Goal: Communication & Community: Answer question/provide support

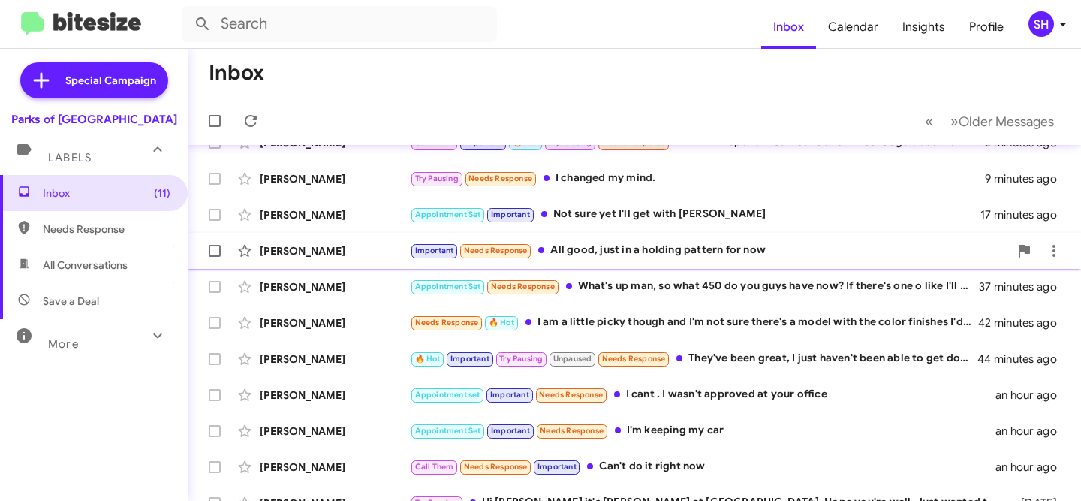
scroll to position [256, 0]
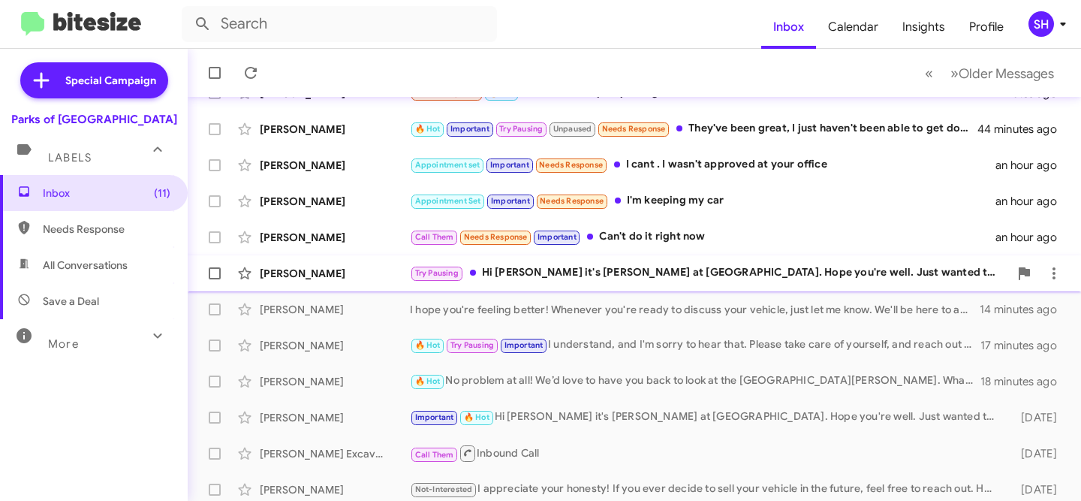
click at [498, 274] on div "Try Pausing Hi Karl it's Rob Terry at Parks of Gainesville. Hope you're well. J…" at bounding box center [709, 272] width 599 height 17
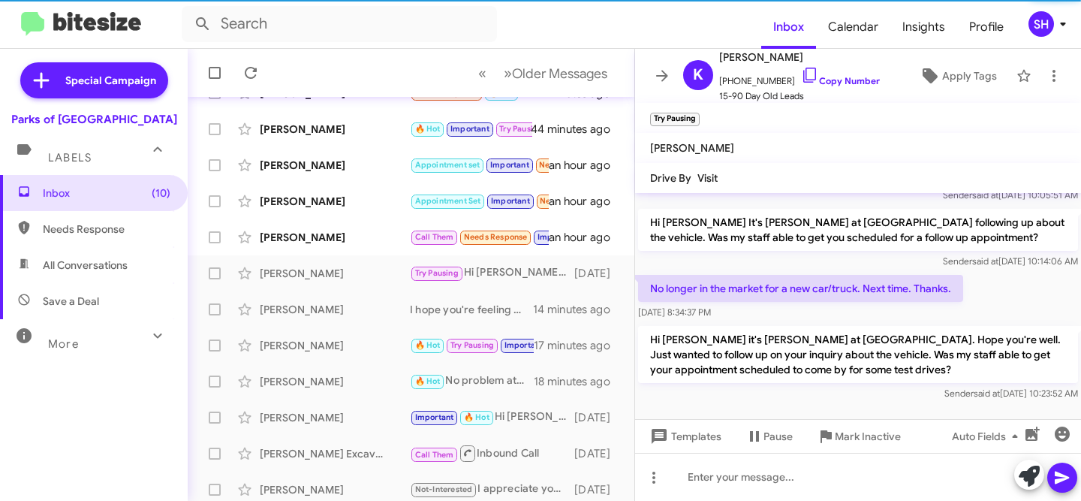
scroll to position [1131, 0]
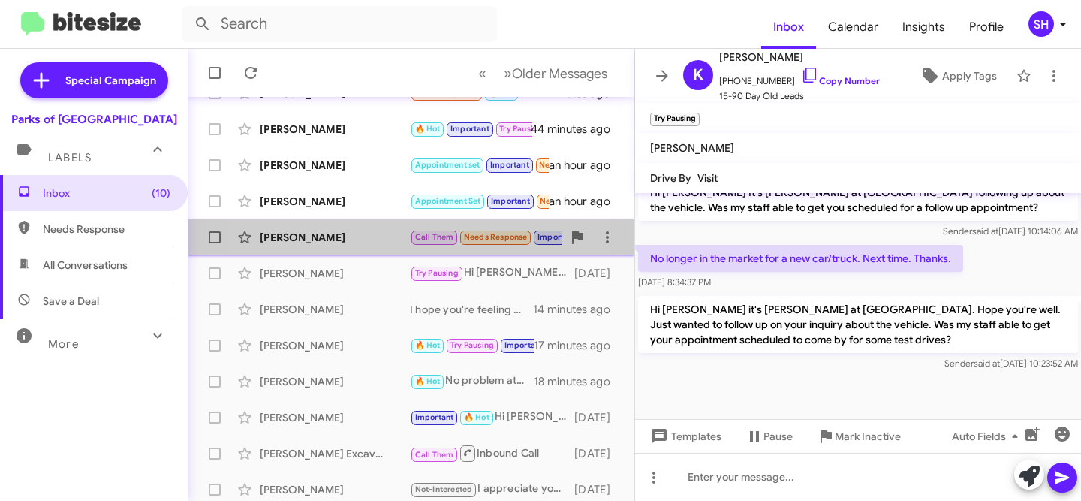
click at [336, 230] on div "[PERSON_NAME]" at bounding box center [335, 237] width 150 height 15
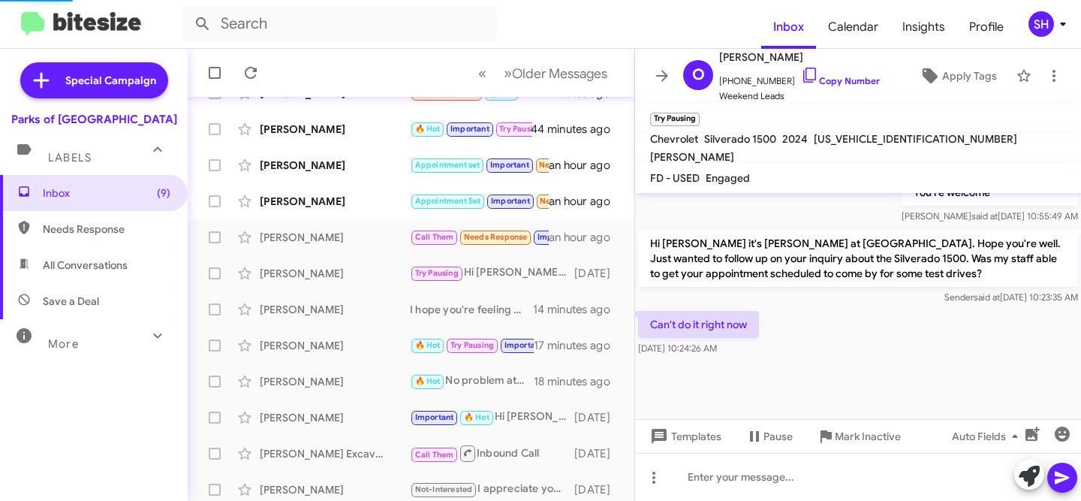
scroll to position [846, 0]
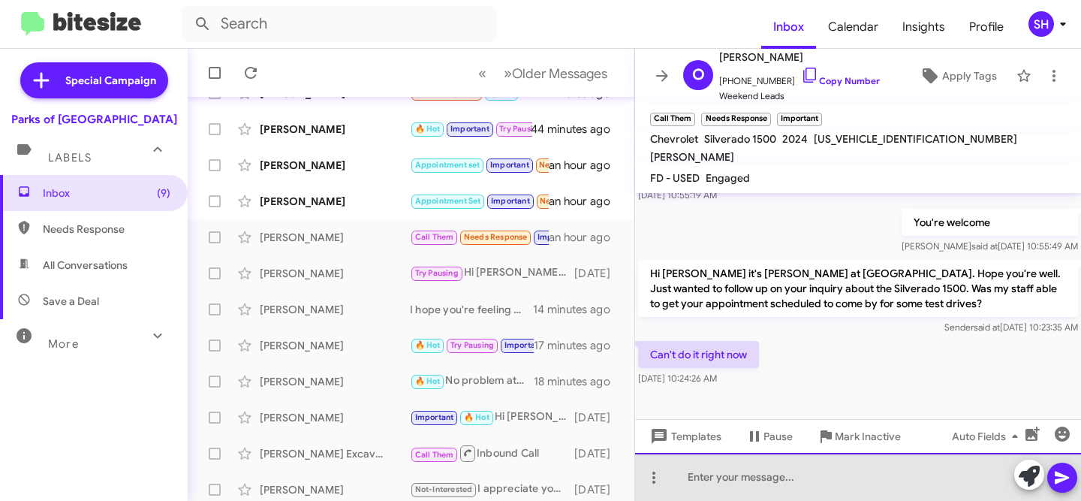
click at [861, 480] on div at bounding box center [858, 477] width 446 height 48
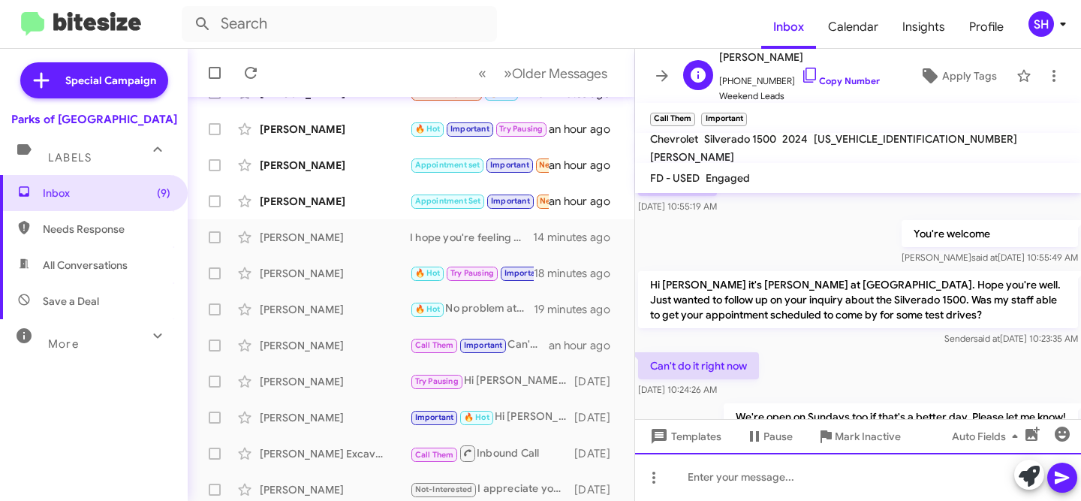
scroll to position [901, 0]
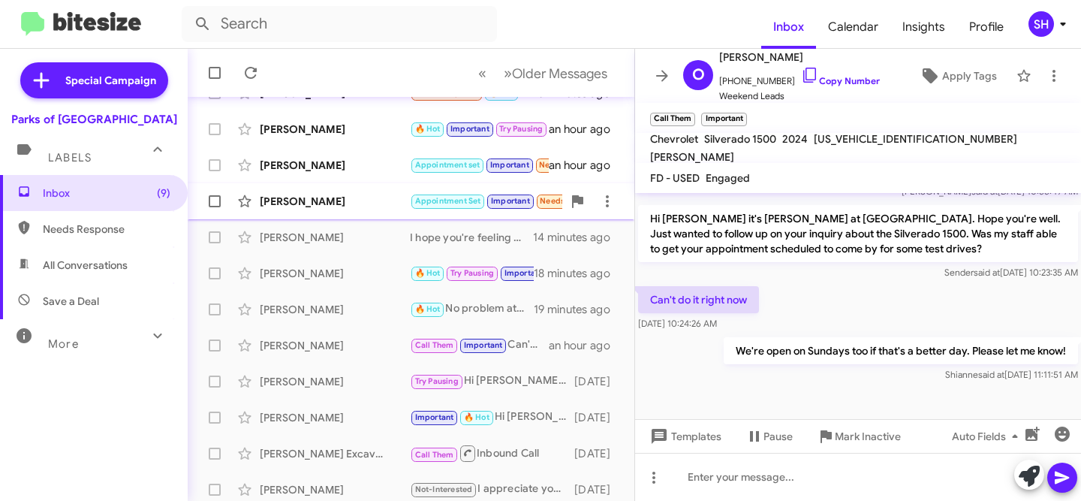
click at [390, 203] on div "[PERSON_NAME]" at bounding box center [335, 201] width 150 height 15
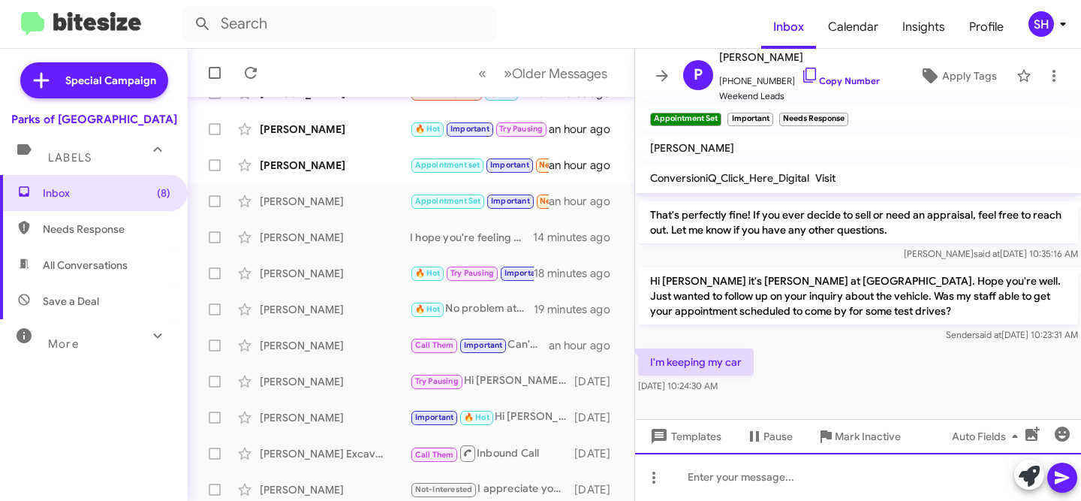
click at [822, 482] on div at bounding box center [858, 477] width 446 height 48
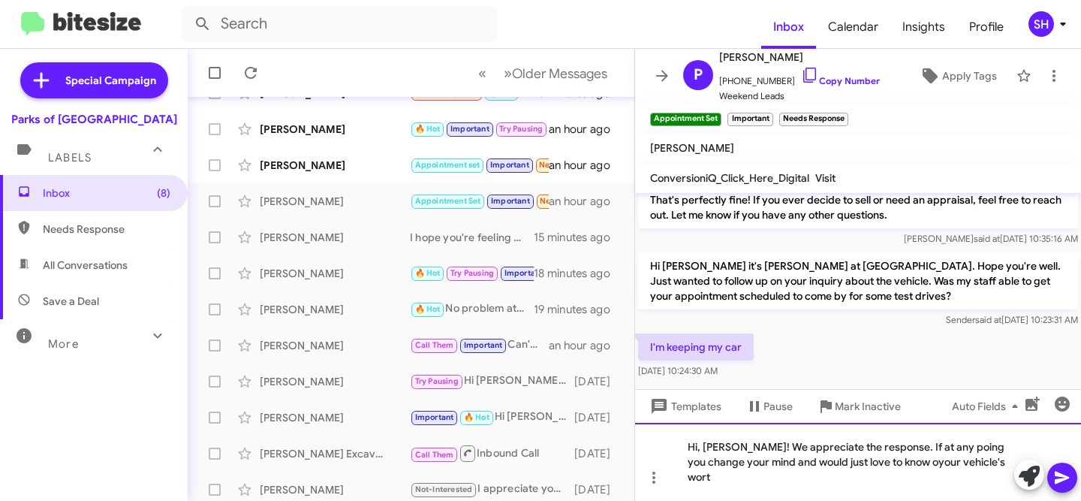
scroll to position [449, 0]
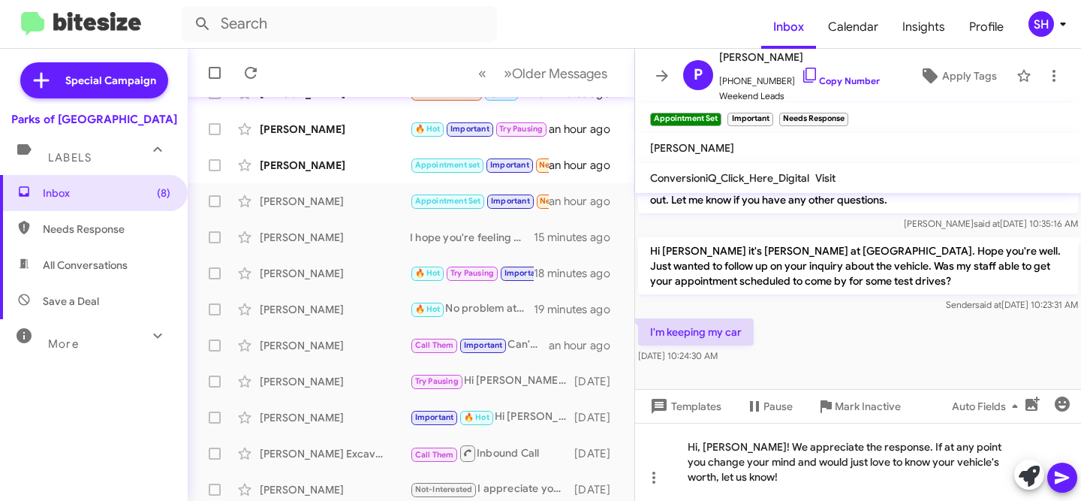
click at [1061, 474] on icon at bounding box center [1062, 477] width 14 height 13
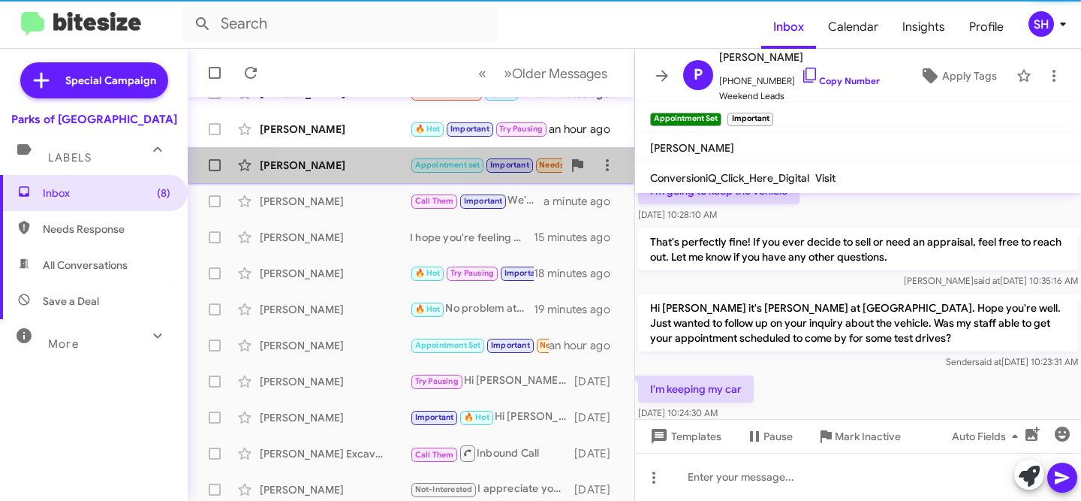
click at [359, 160] on div "[PERSON_NAME]" at bounding box center [335, 165] width 150 height 15
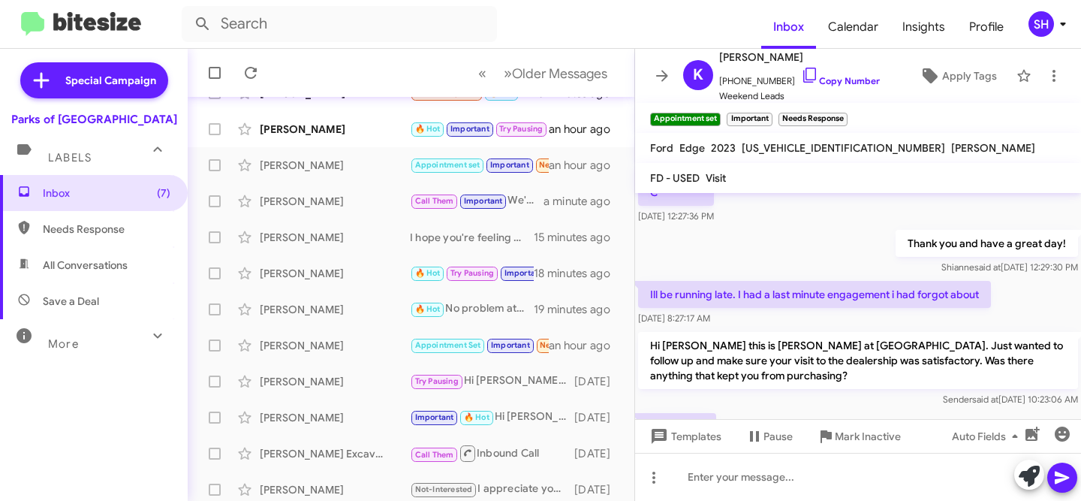
scroll to position [1352, 0]
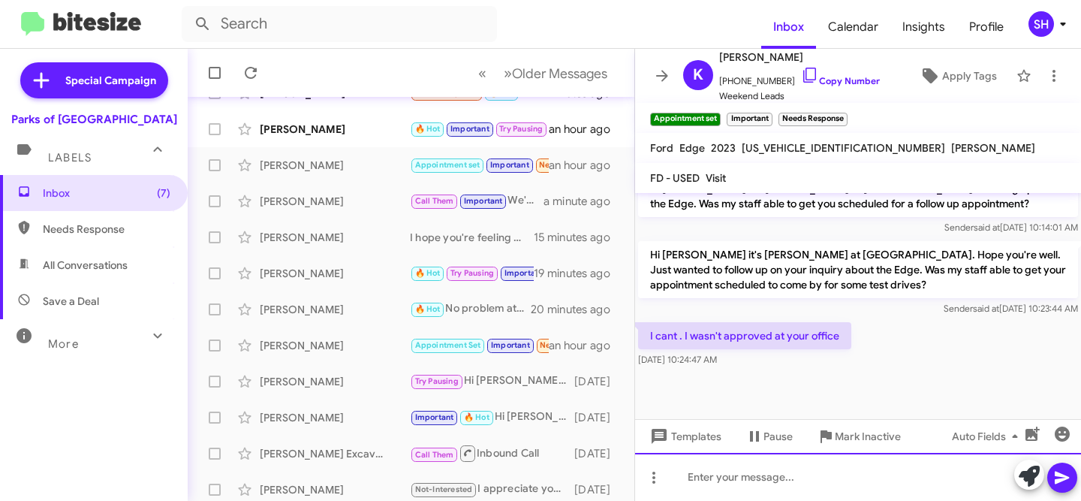
click at [802, 468] on div at bounding box center [858, 477] width 446 height 48
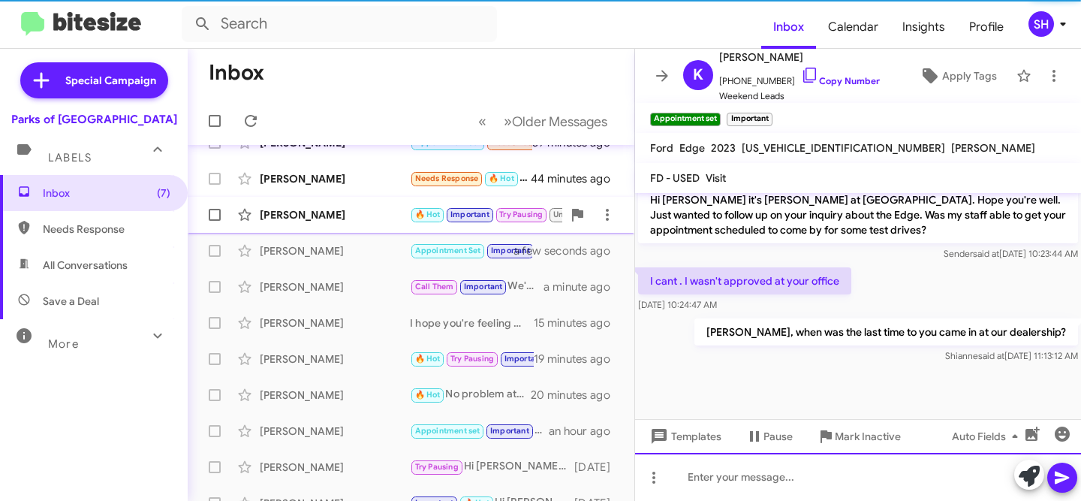
scroll to position [165, 0]
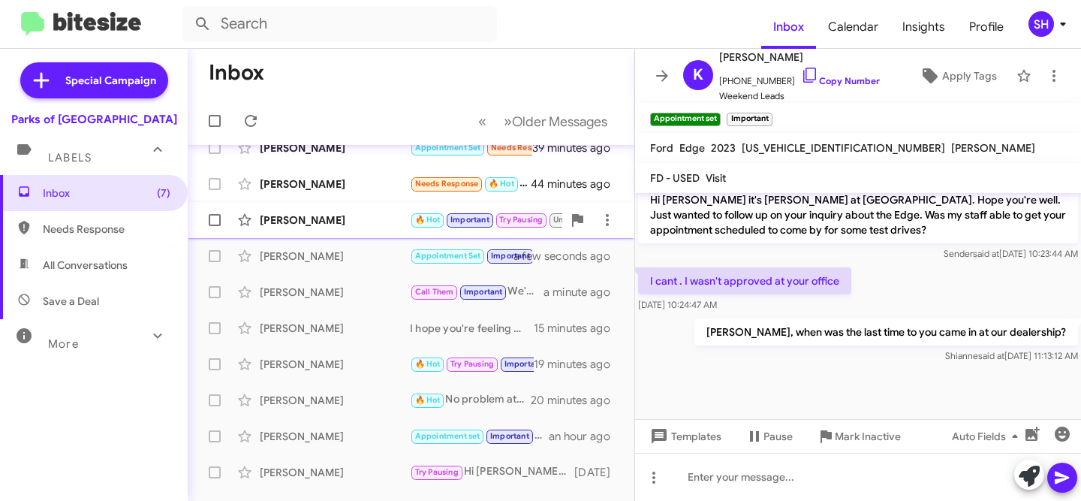
click at [365, 209] on div "John Kosar 🔥 Hot Important Try Pausing Unpaused Needs Response They've been gre…" at bounding box center [411, 220] width 423 height 30
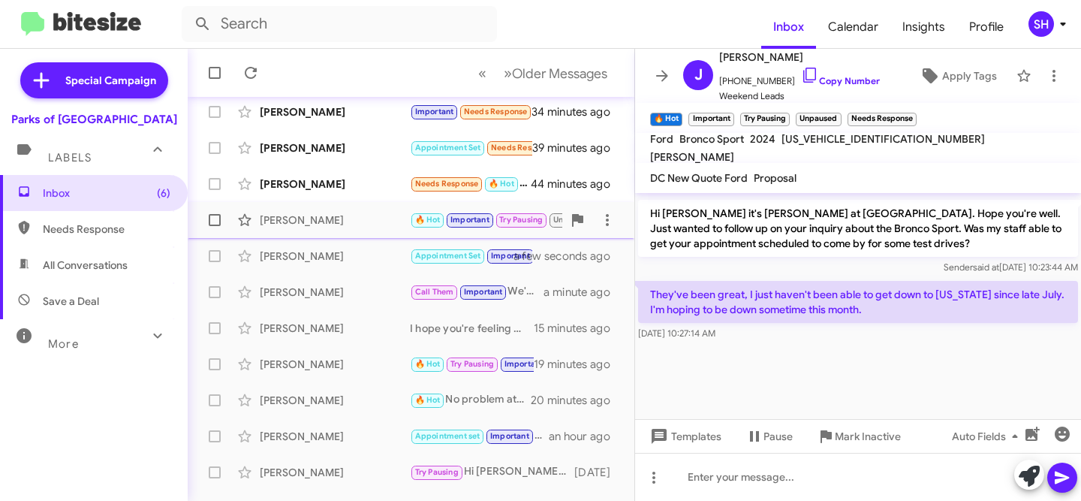
scroll to position [166, 0]
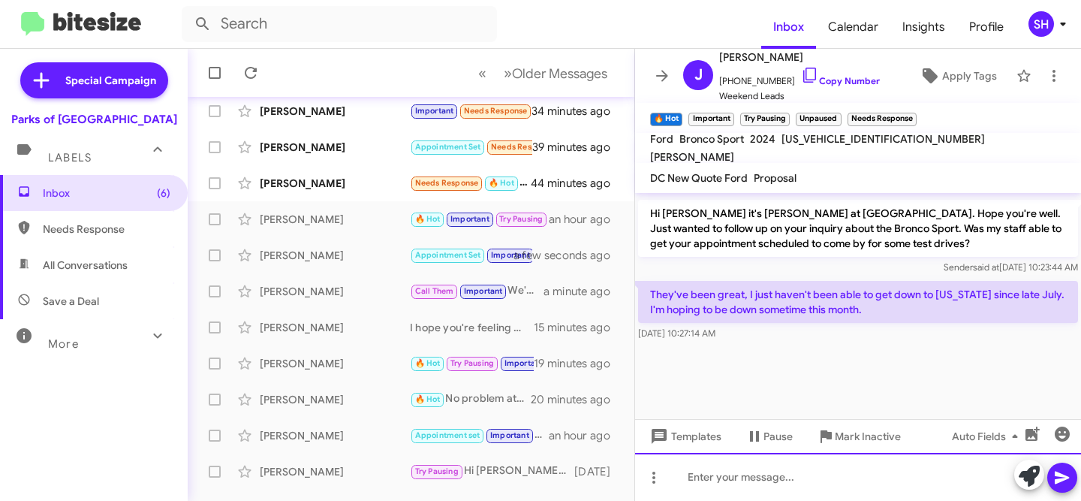
click at [715, 470] on div at bounding box center [858, 477] width 446 height 48
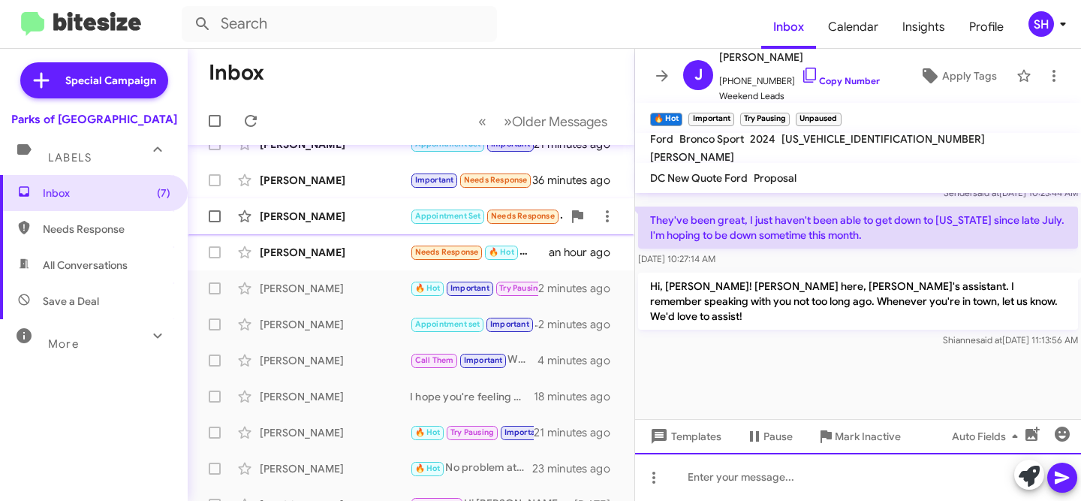
scroll to position [114, 0]
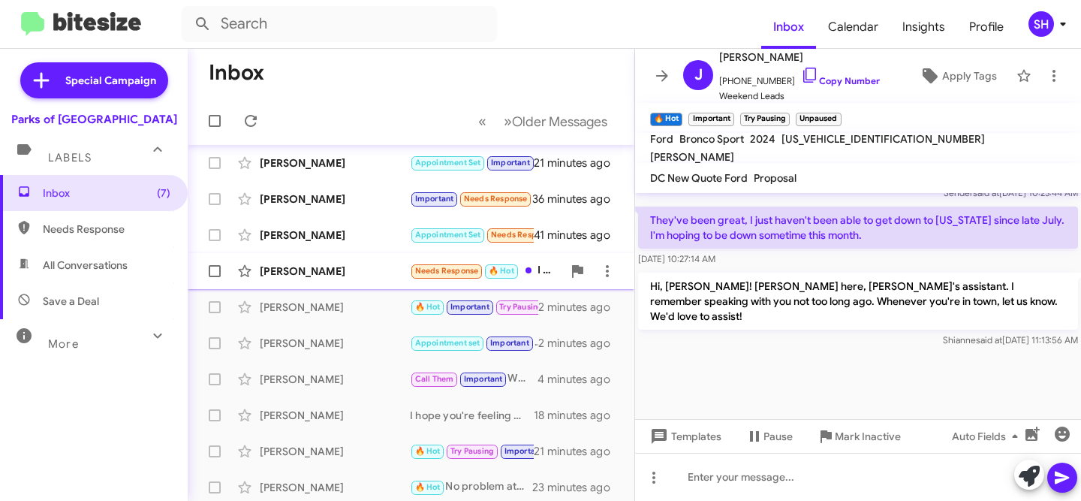
click at [347, 280] on div "Marci Long Needs Response 🔥 Hot I am a little picky though and I'm not sure the…" at bounding box center [411, 271] width 423 height 30
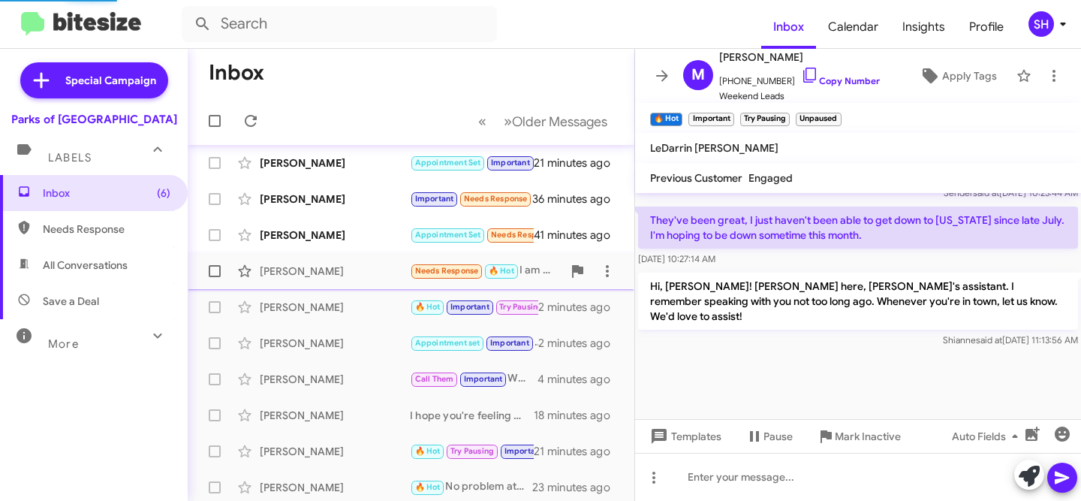
scroll to position [83, 0]
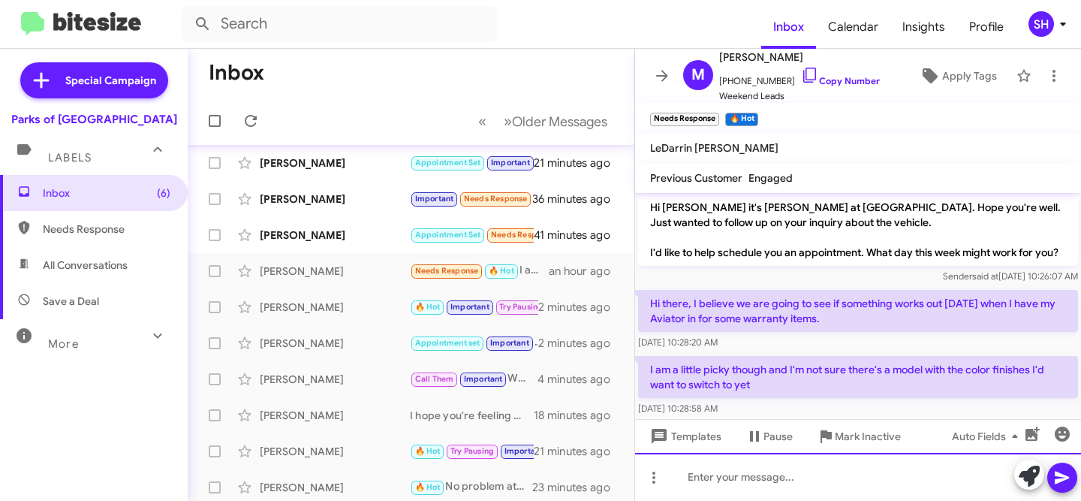
click at [881, 468] on div at bounding box center [858, 477] width 446 height 48
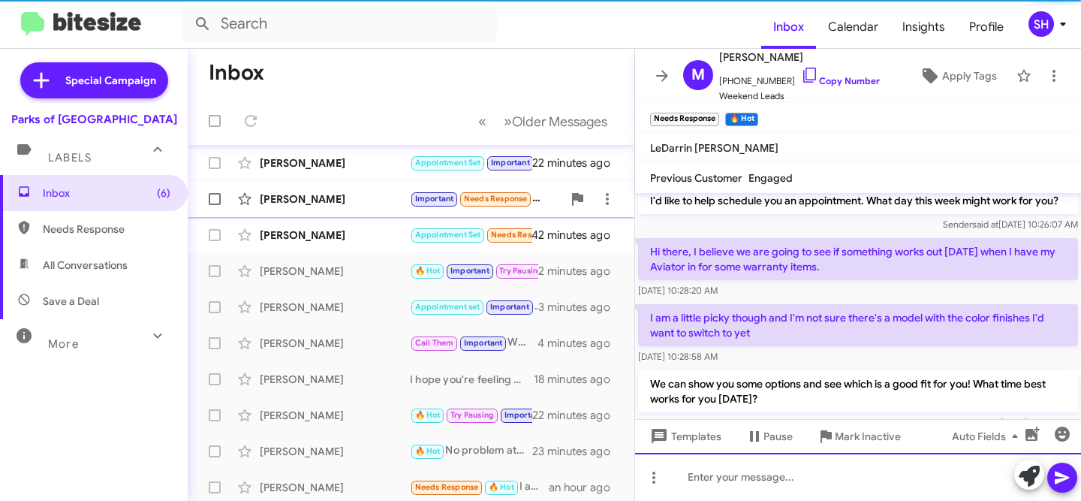
scroll to position [153, 0]
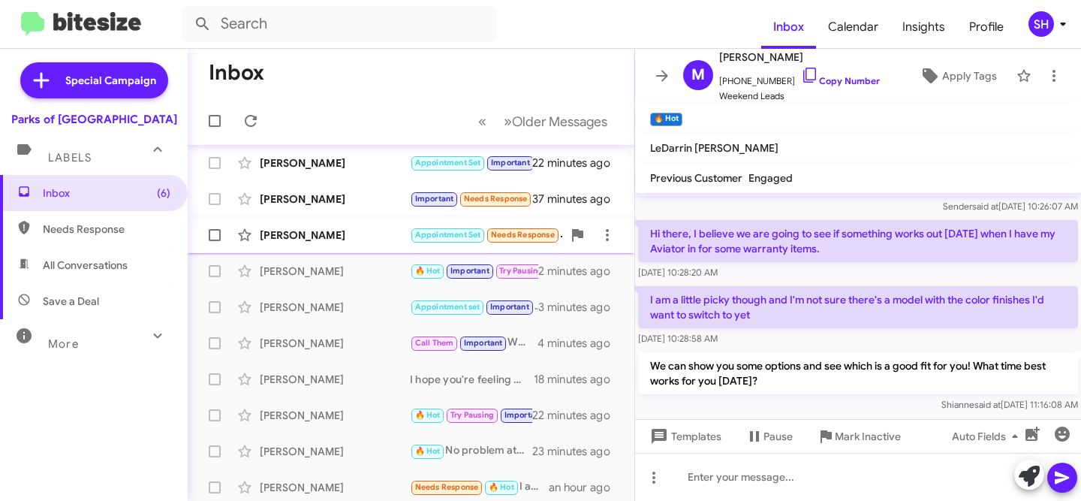
click at [341, 240] on div "[PERSON_NAME]" at bounding box center [335, 234] width 150 height 15
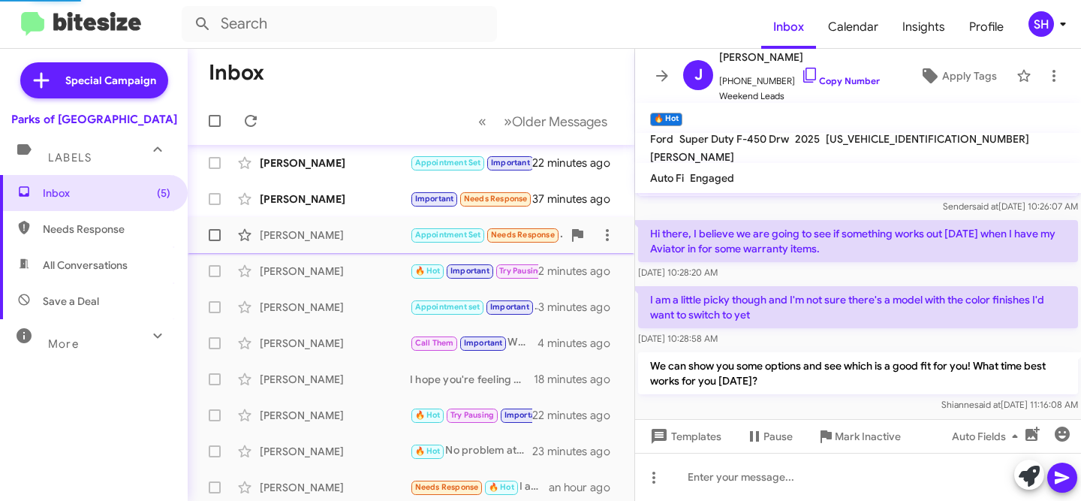
scroll to position [375, 0]
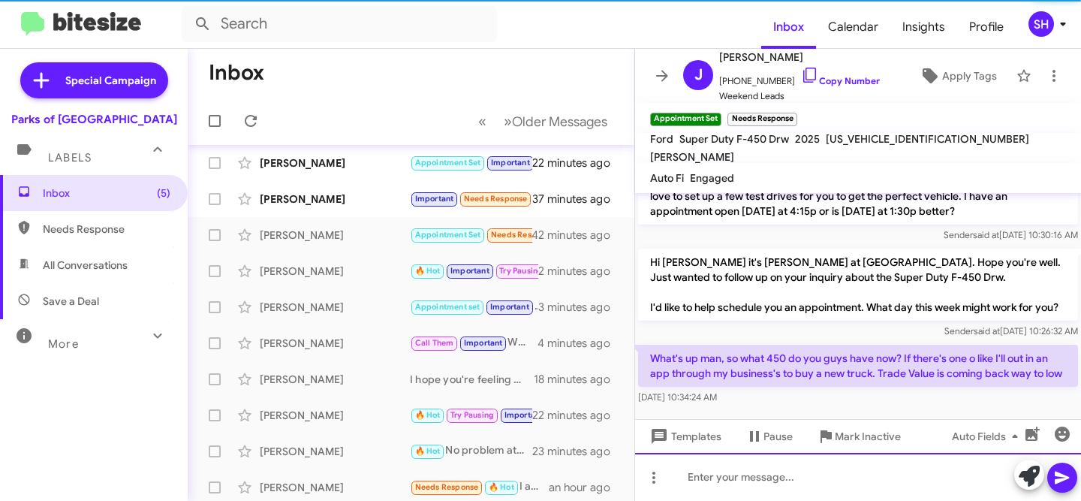
click at [850, 475] on div at bounding box center [858, 477] width 446 height 48
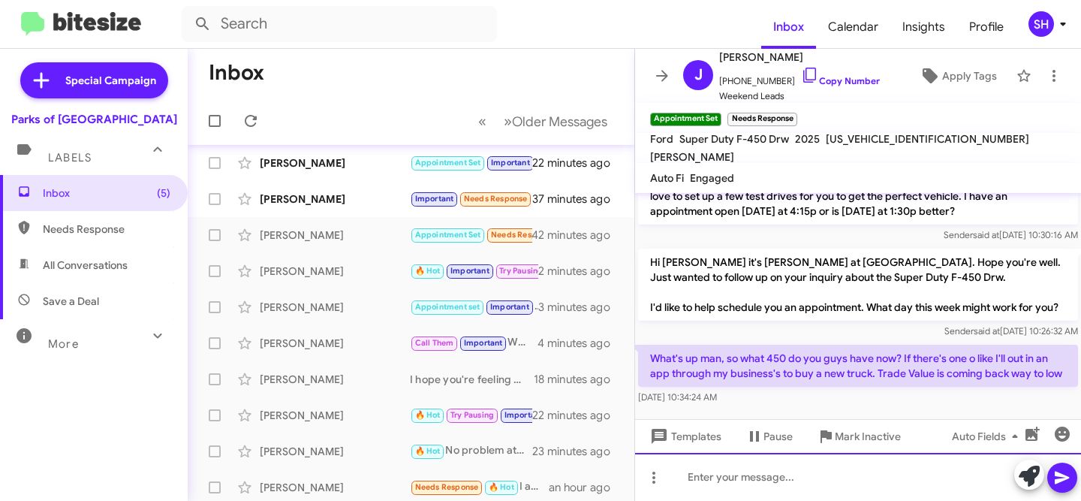
click at [853, 483] on div at bounding box center [858, 477] width 446 height 48
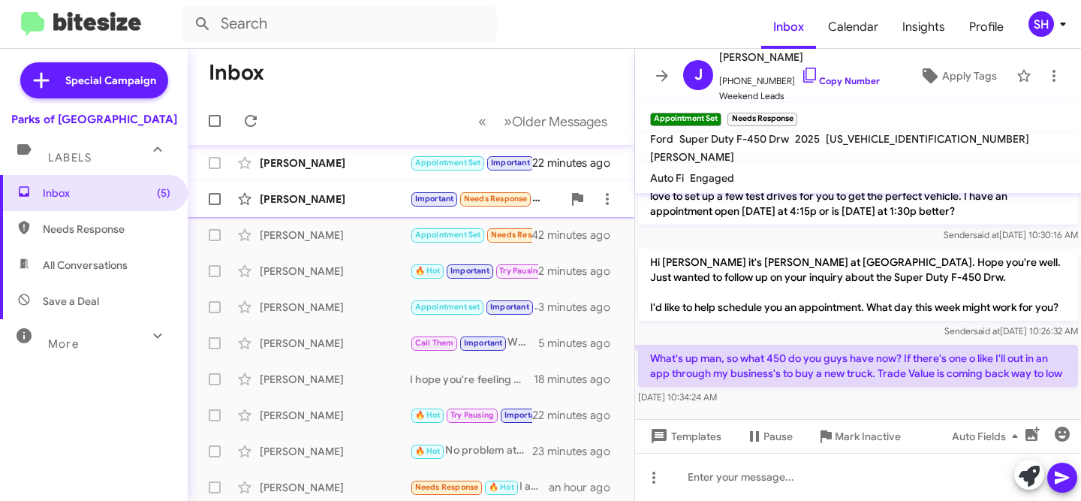
click at [328, 195] on div "[PERSON_NAME]" at bounding box center [335, 198] width 150 height 15
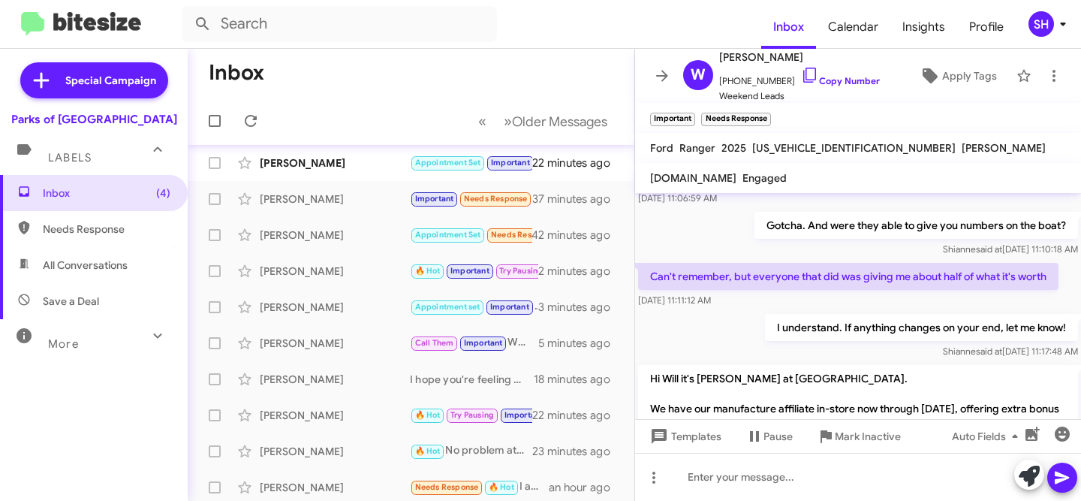
scroll to position [1141, 0]
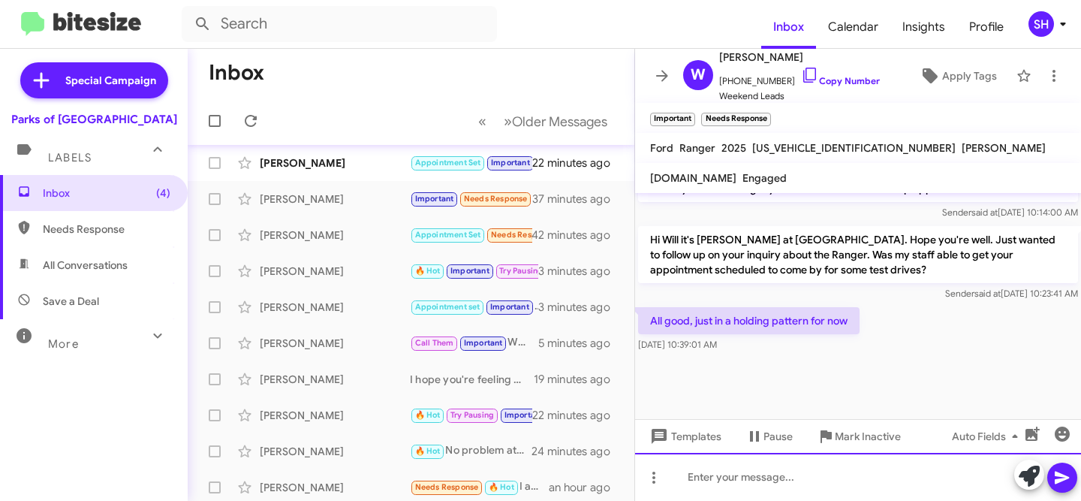
click at [849, 477] on div at bounding box center [858, 477] width 446 height 48
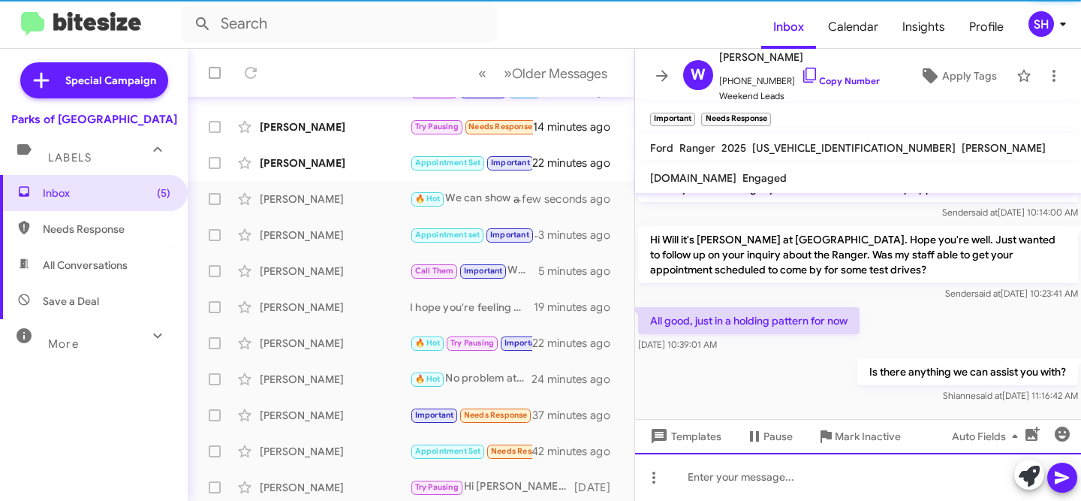
scroll to position [0, 0]
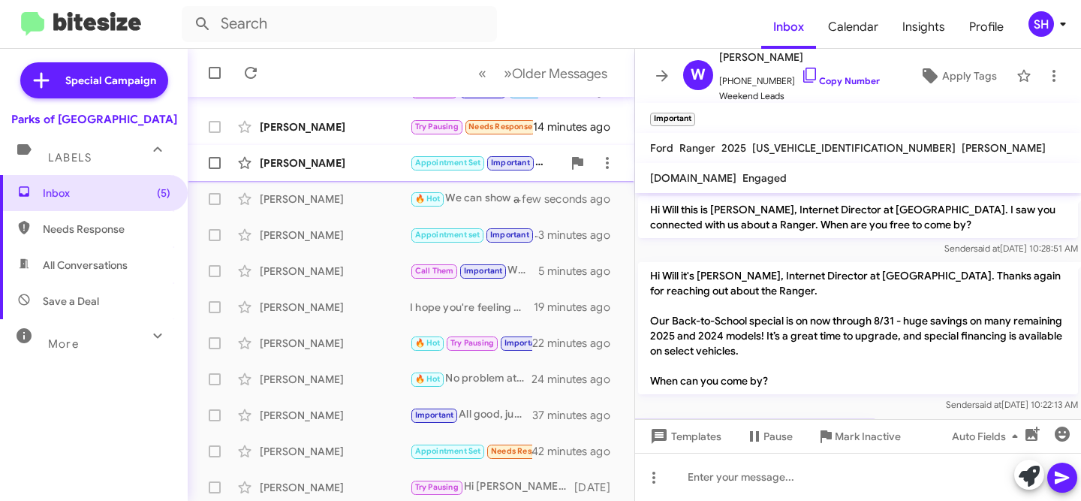
click at [369, 167] on div "[PERSON_NAME]" at bounding box center [335, 162] width 150 height 15
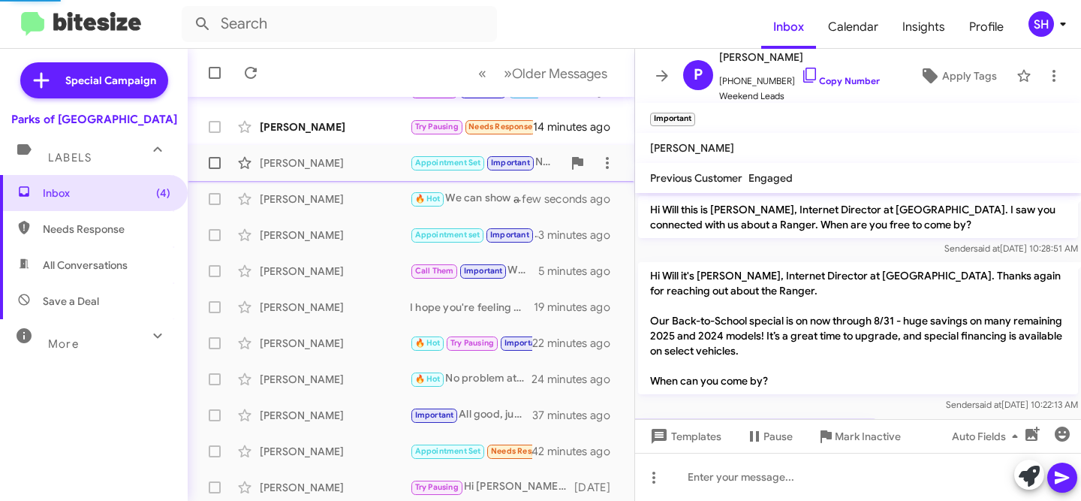
scroll to position [509, 0]
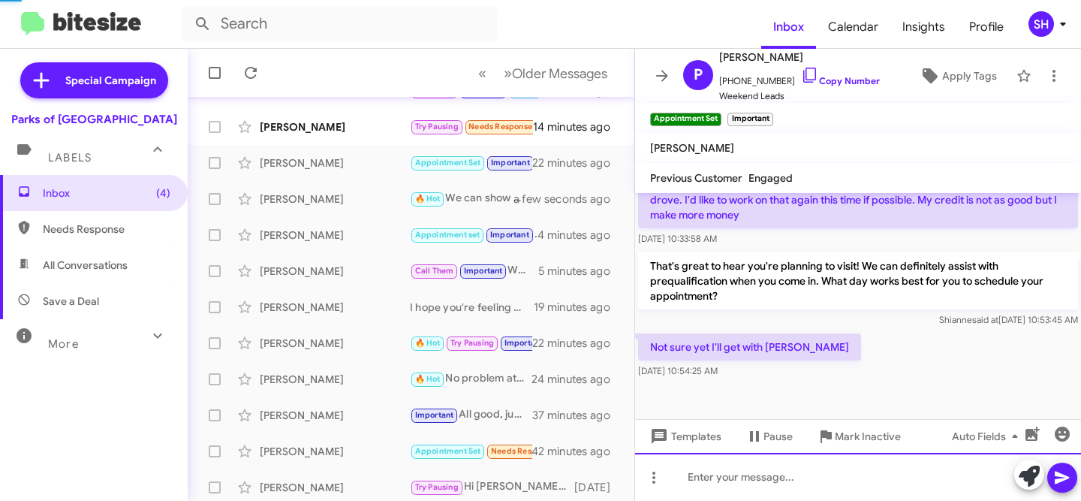
click at [828, 475] on div at bounding box center [858, 477] width 446 height 48
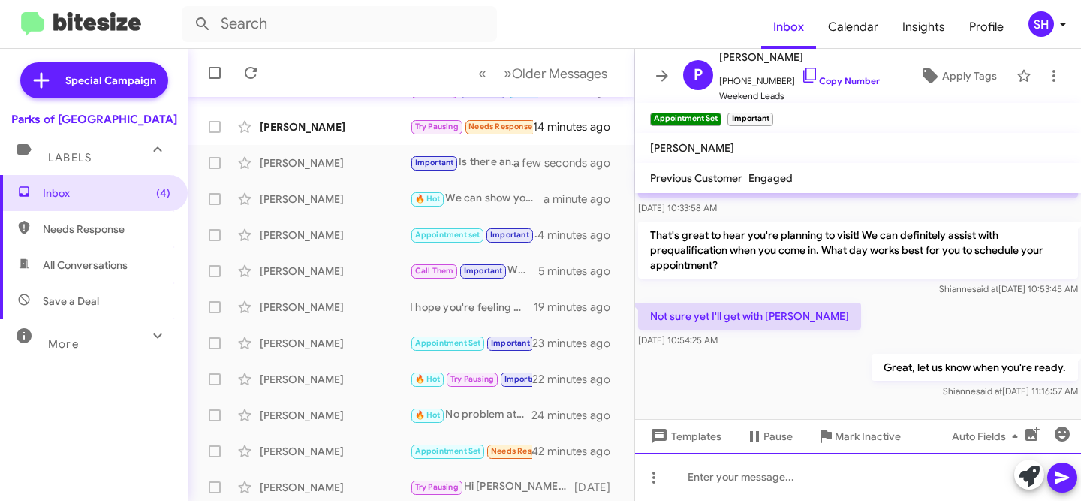
scroll to position [564, 0]
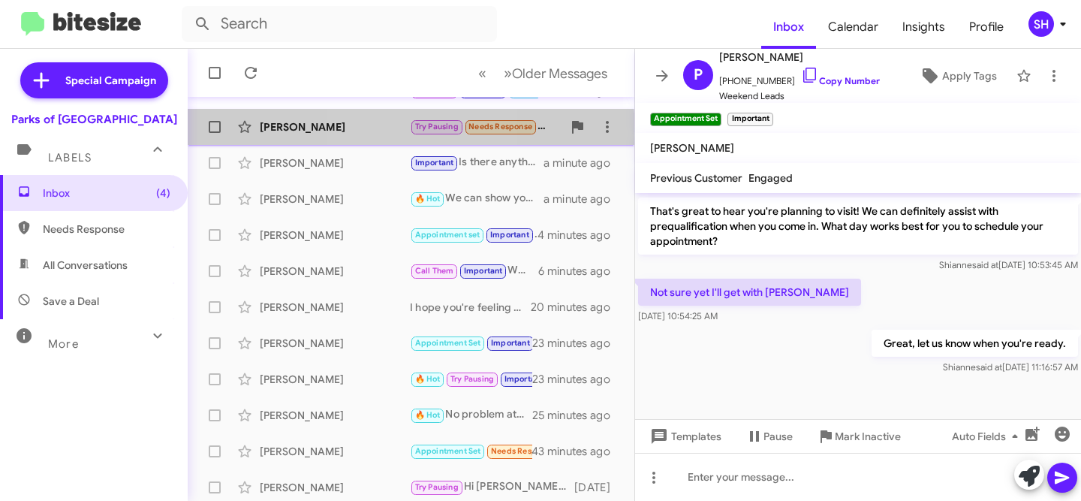
click at [385, 131] on div "[PERSON_NAME]" at bounding box center [335, 126] width 150 height 15
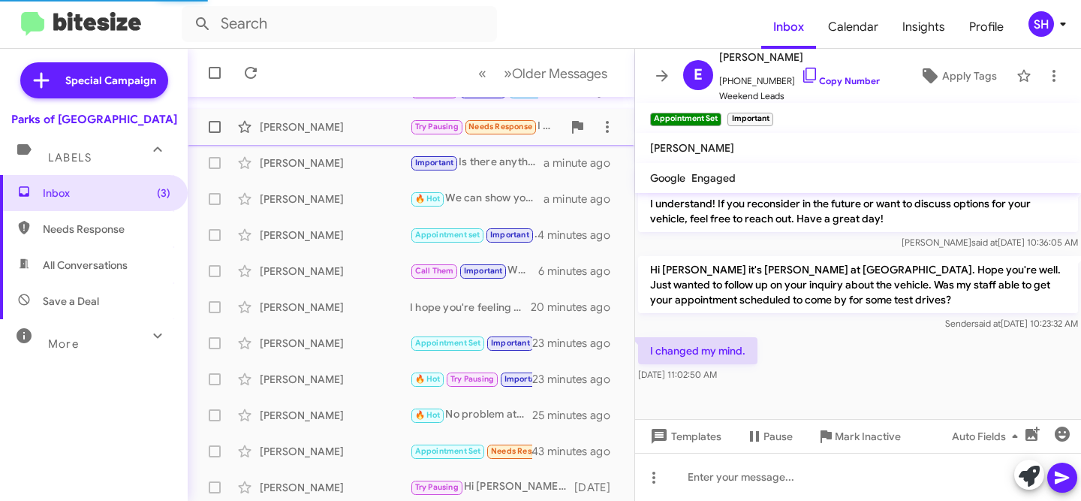
scroll to position [477, 0]
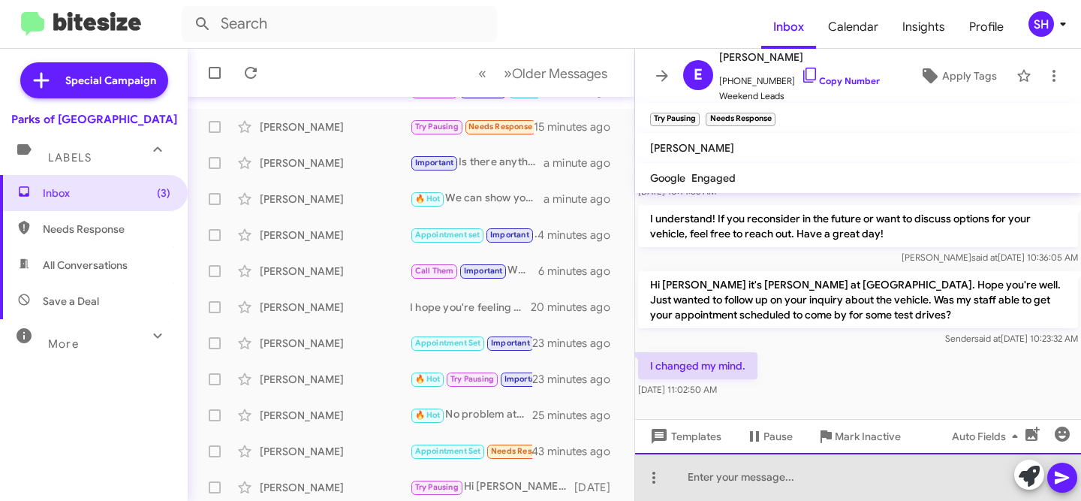
click at [744, 485] on div at bounding box center [858, 477] width 446 height 48
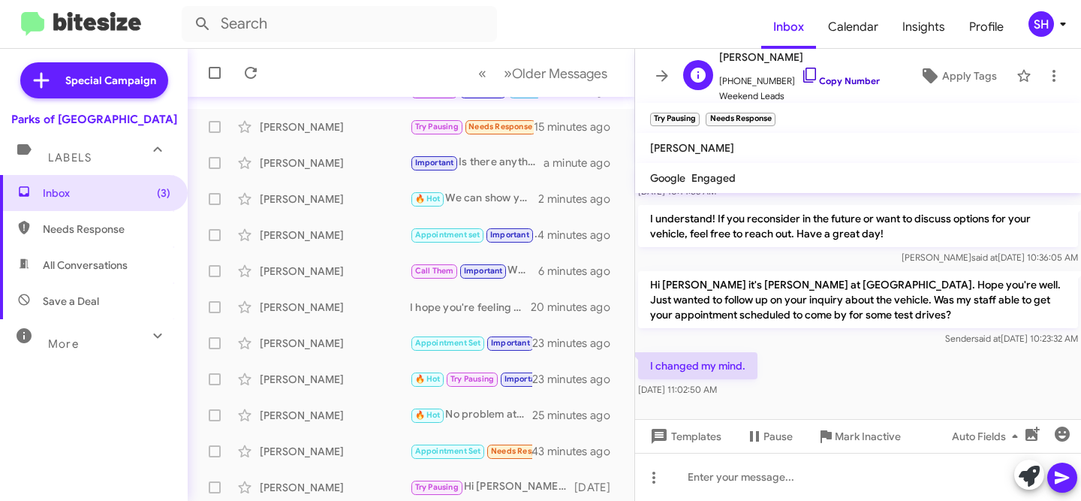
click at [820, 77] on link "Copy Number" at bounding box center [840, 80] width 79 height 11
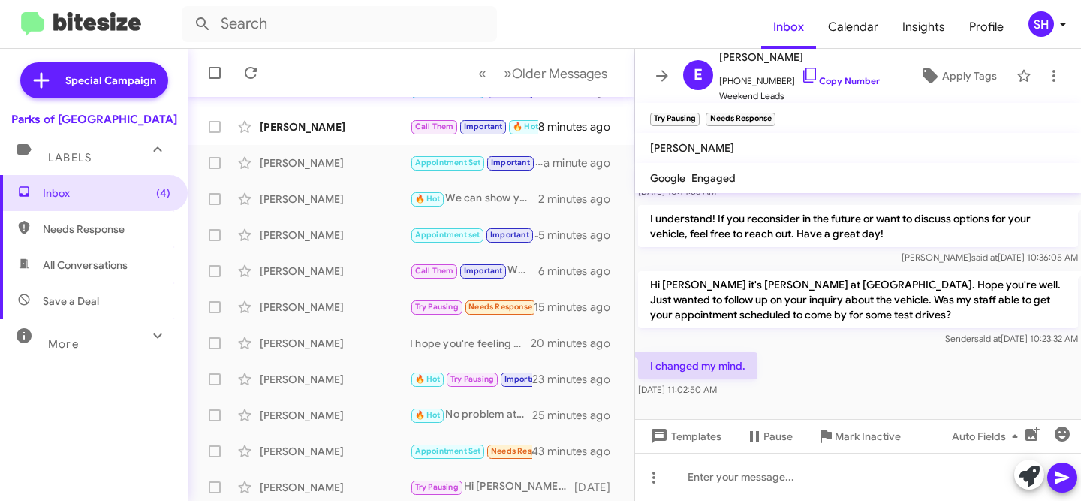
scroll to position [186, 0]
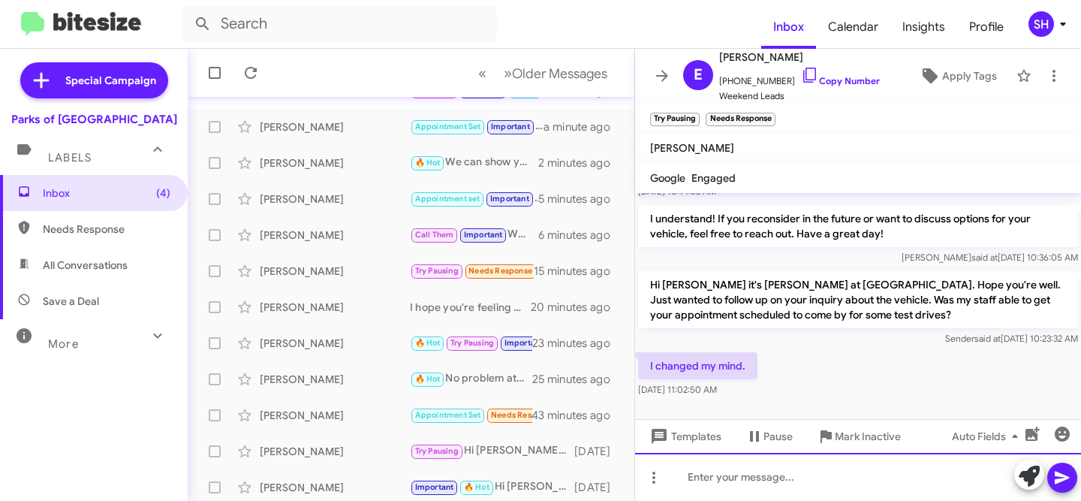
click at [773, 467] on div at bounding box center [858, 477] width 446 height 48
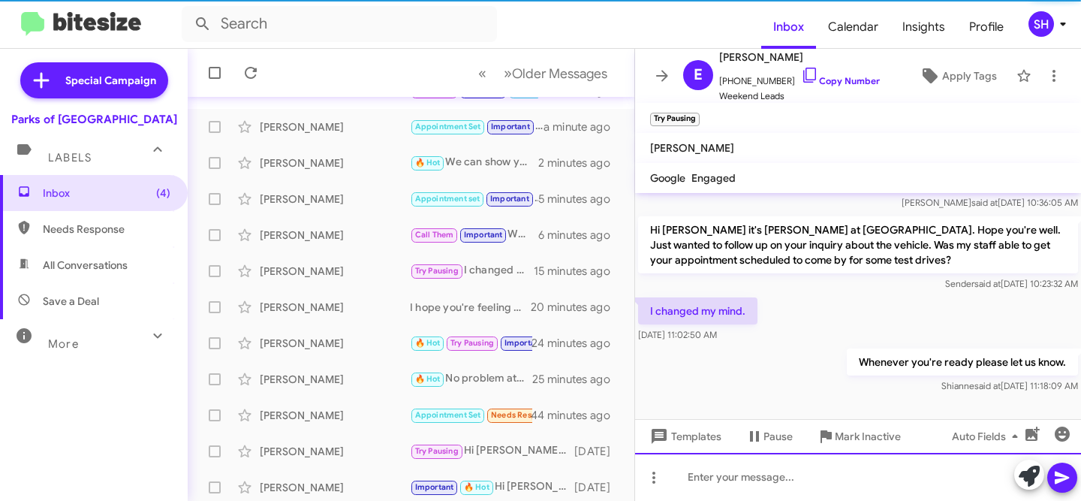
scroll to position [0, 0]
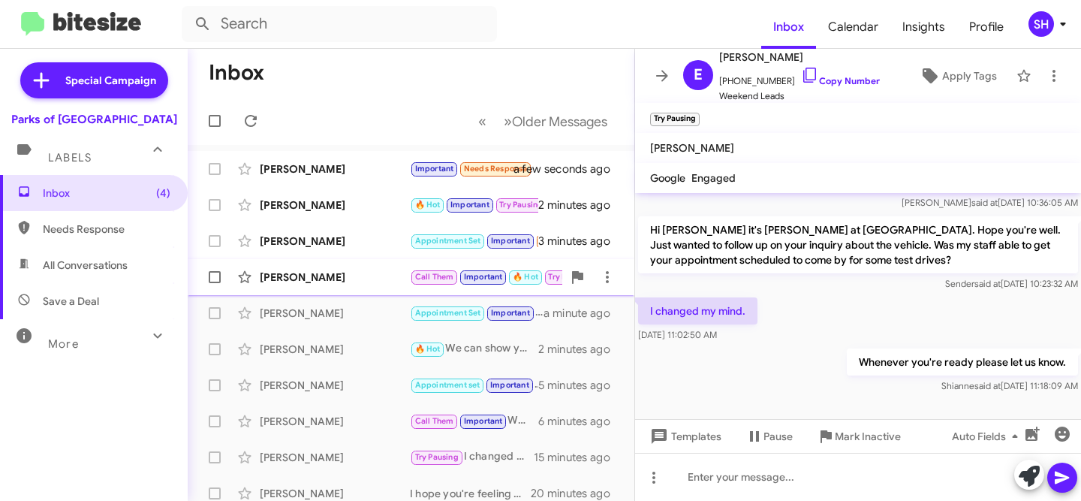
click at [349, 274] on div "[PERSON_NAME]" at bounding box center [335, 276] width 150 height 15
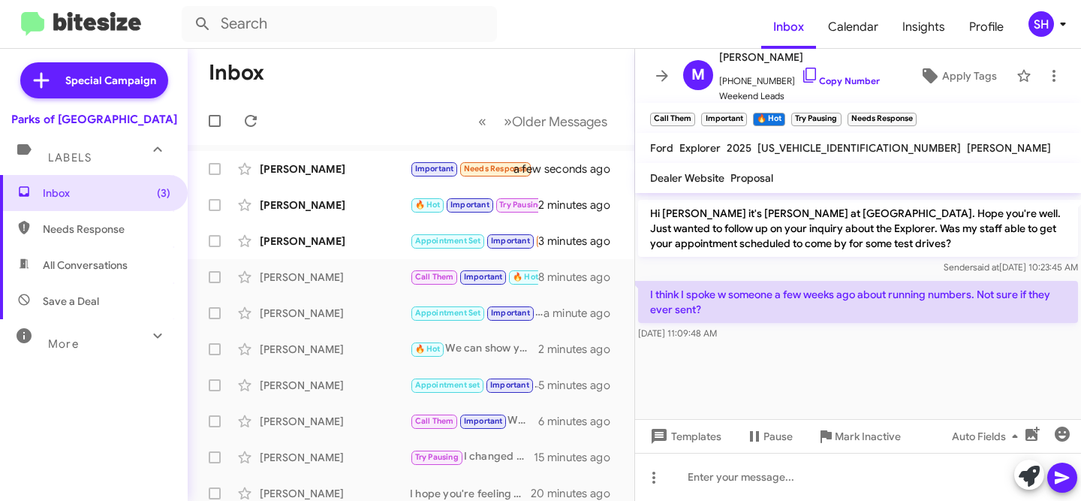
drag, startPoint x: 829, startPoint y: 78, endPoint x: 759, endPoint y: 38, distance: 81.0
click at [829, 78] on link "Copy Number" at bounding box center [840, 80] width 79 height 11
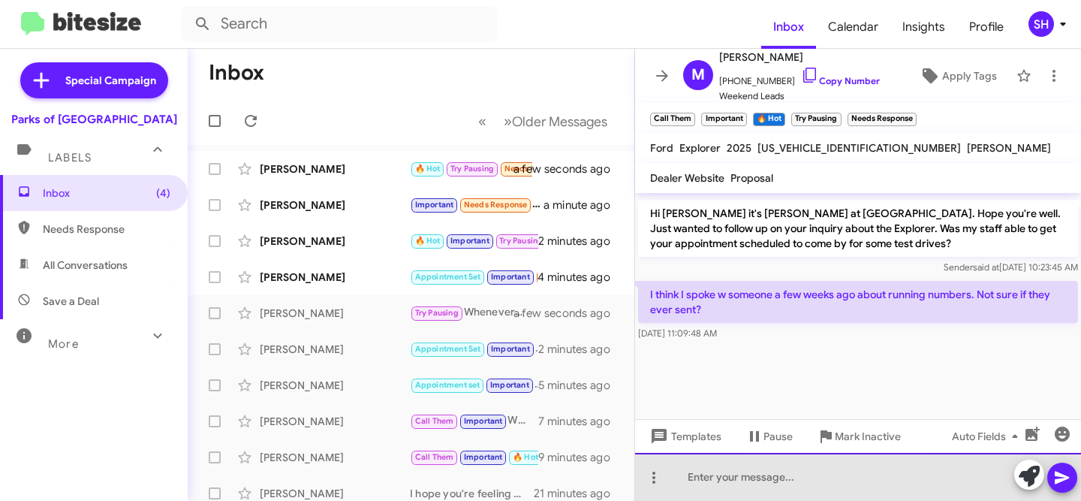
click at [817, 473] on div at bounding box center [858, 477] width 446 height 48
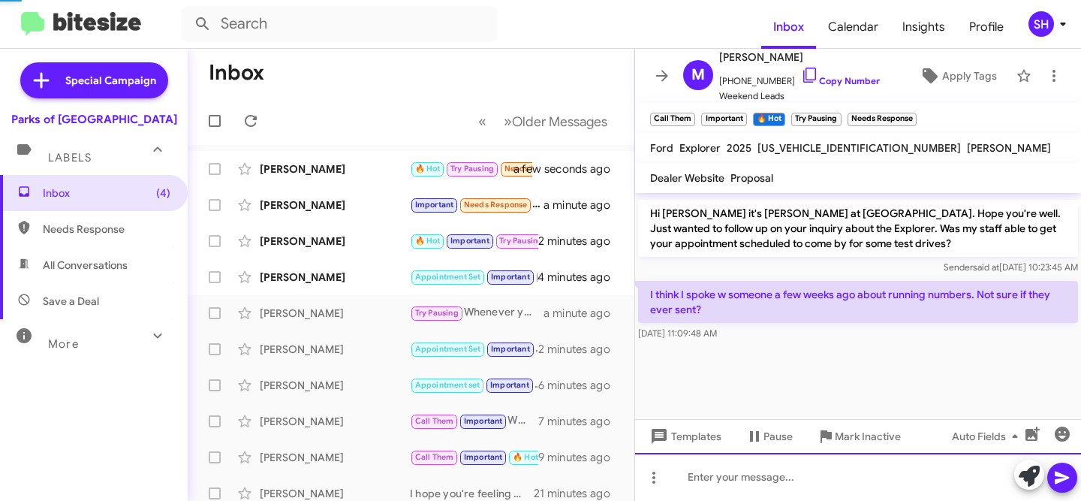
scroll to position [0, 0]
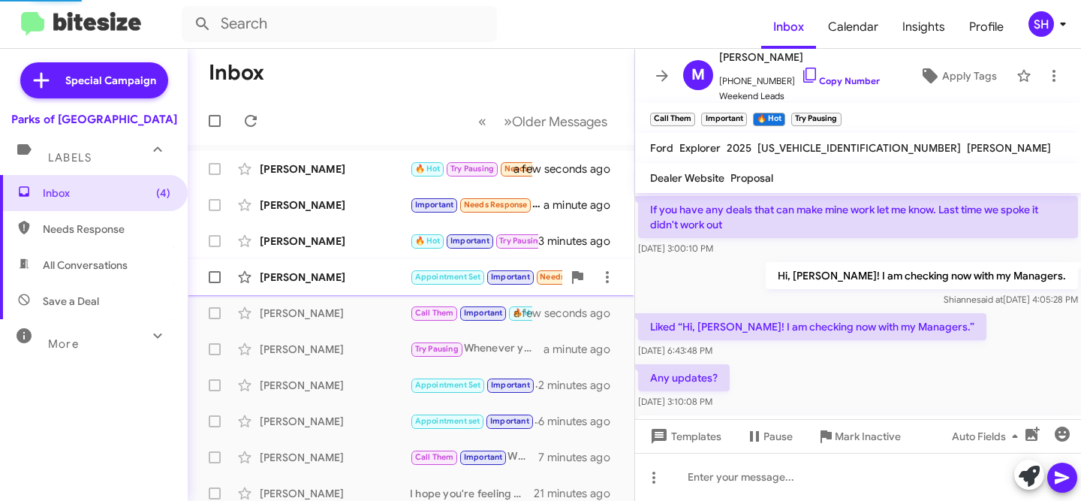
click at [364, 260] on mat-action-list "Marci Long 🔥 Hot Try Pausing Needs Response I think they're picking my cat up f…" at bounding box center [411, 508] width 447 height 727
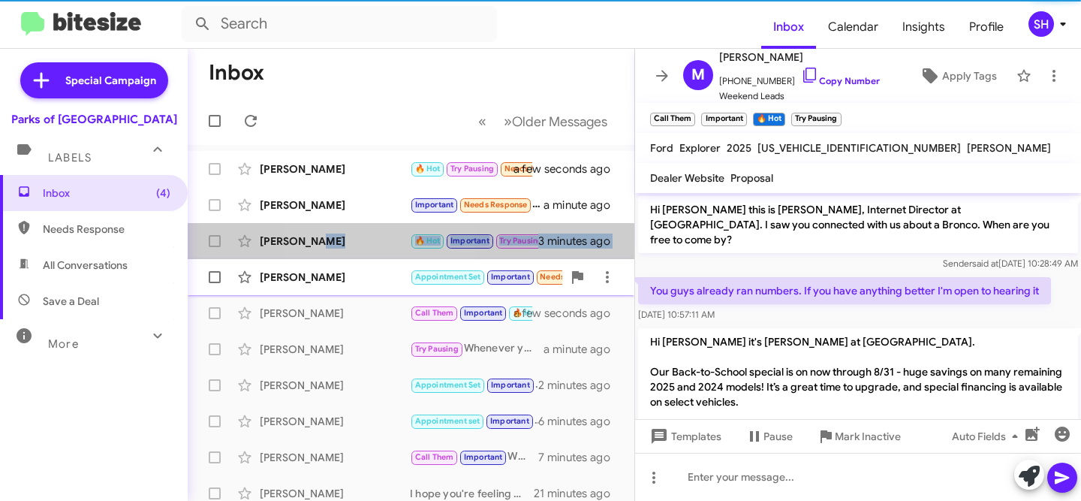
scroll to position [75, 0]
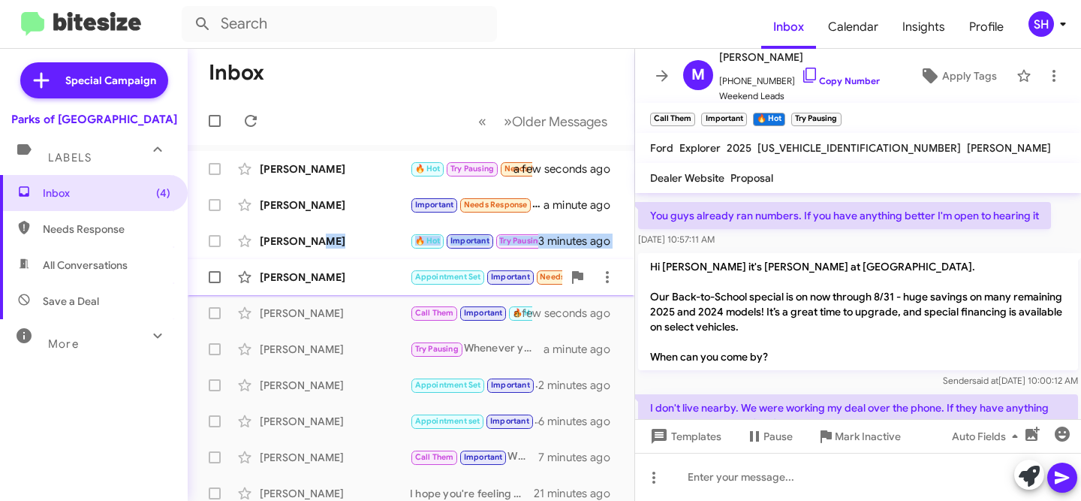
click at [363, 267] on div "Penelope Kaiser Appointment Set Important Needs Response Will do! 4 minutes ago" at bounding box center [411, 277] width 423 height 30
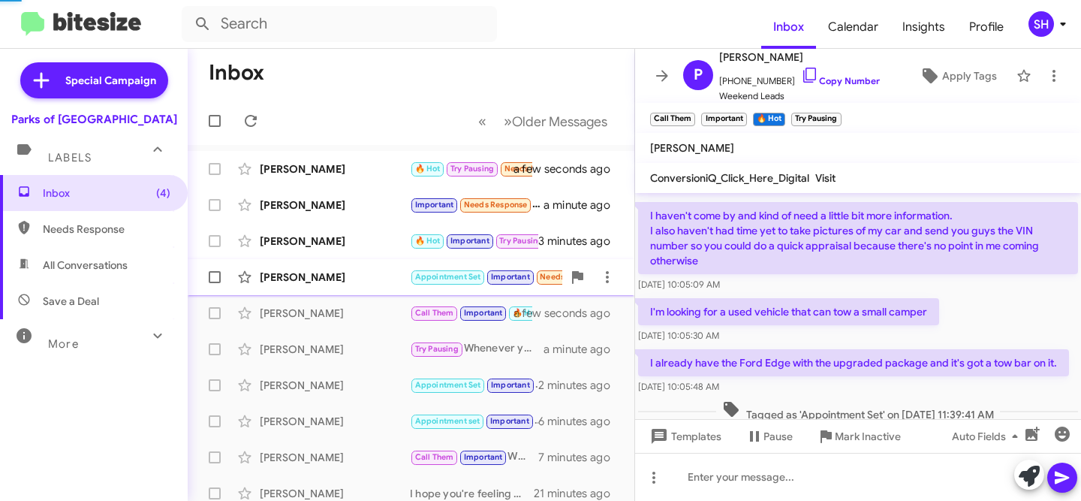
scroll to position [543, 0]
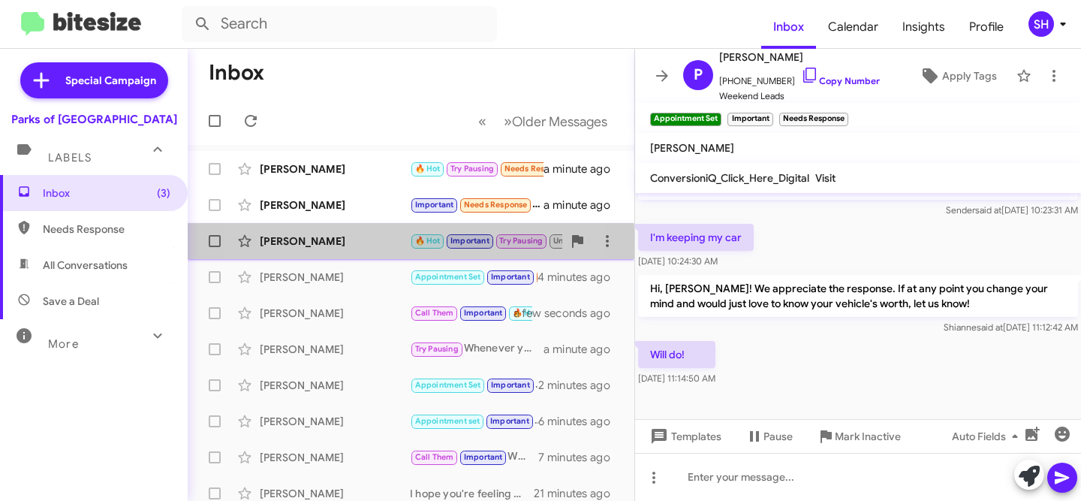
click at [333, 247] on div "[PERSON_NAME]" at bounding box center [335, 240] width 150 height 15
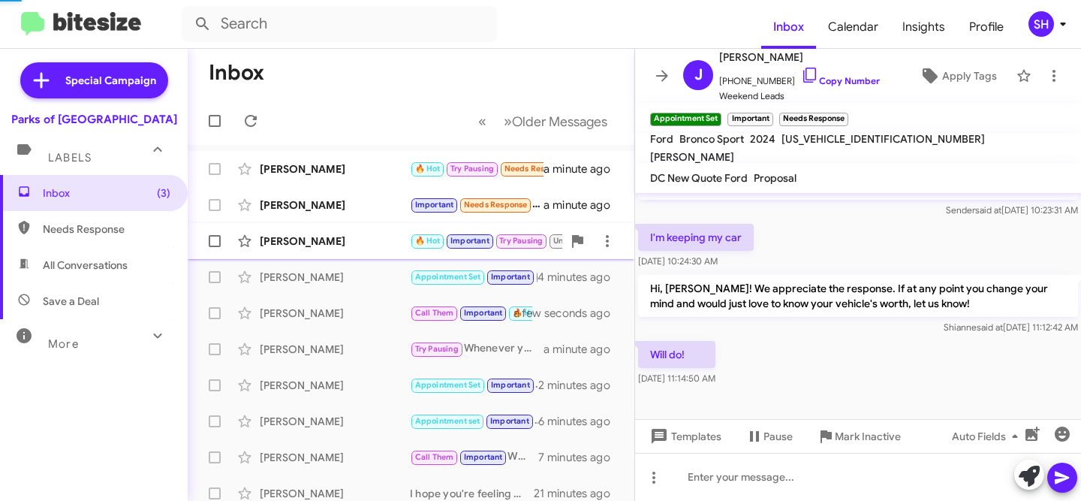
scroll to position [1226, 0]
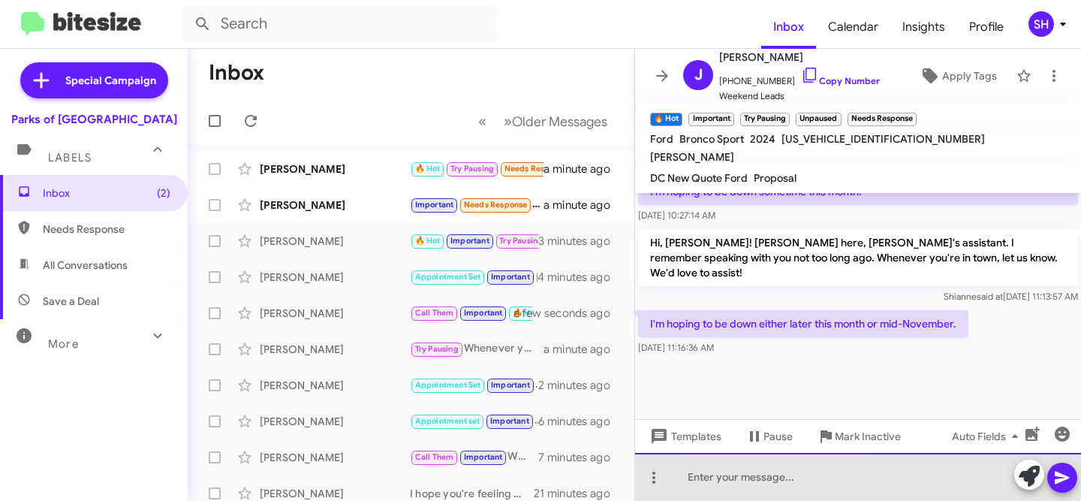
click at [787, 475] on div at bounding box center [858, 477] width 446 height 48
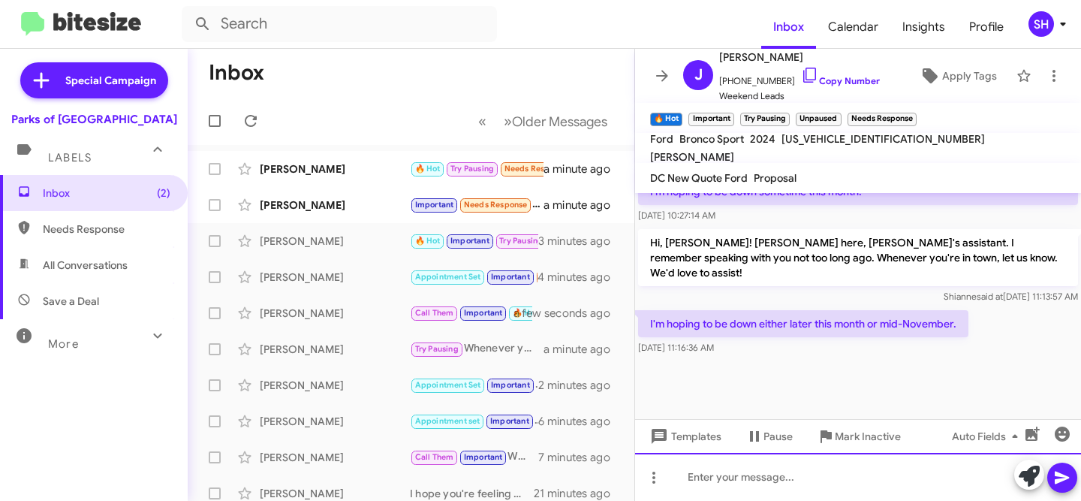
click at [787, 475] on div at bounding box center [858, 477] width 446 height 48
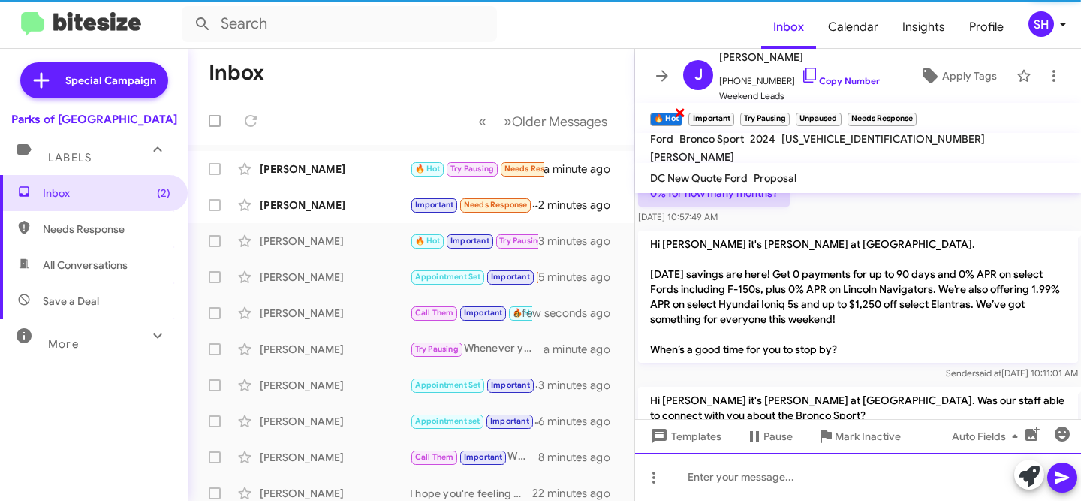
scroll to position [59, 0]
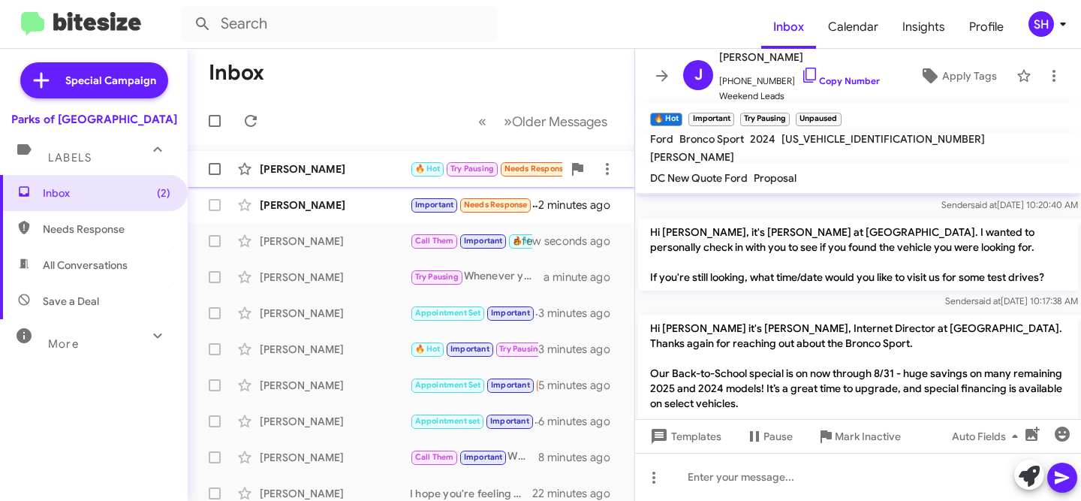
click at [366, 174] on div "[PERSON_NAME]" at bounding box center [335, 168] width 150 height 15
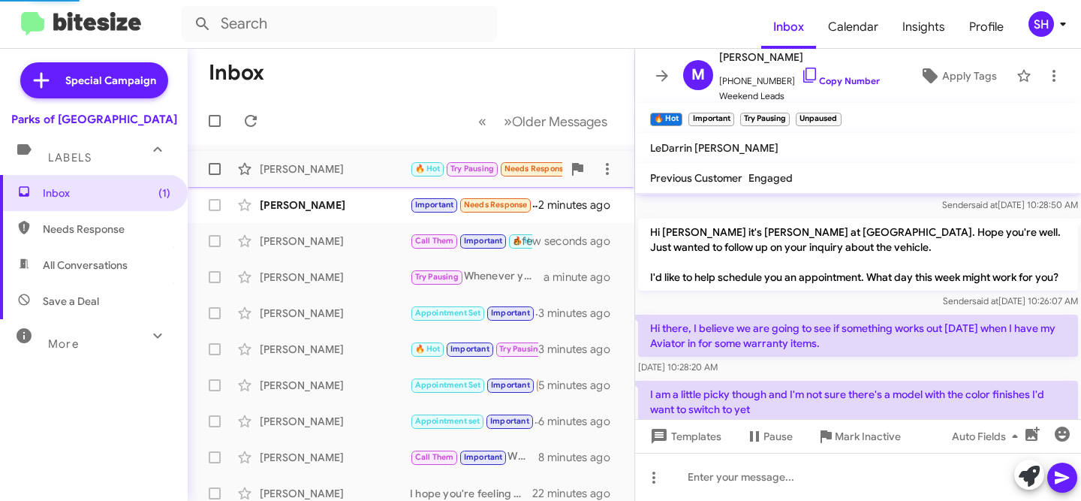
scroll to position [283, 0]
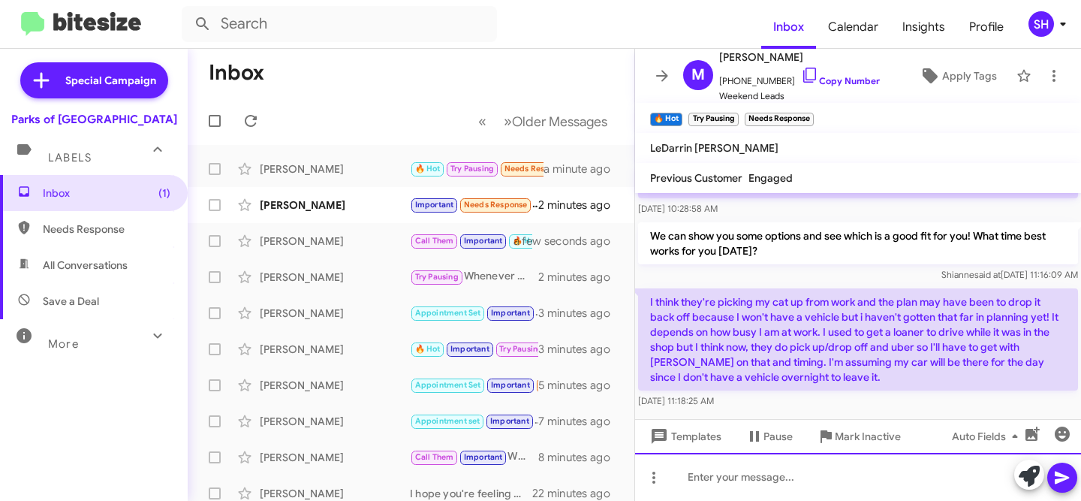
click at [781, 482] on div at bounding box center [858, 477] width 446 height 48
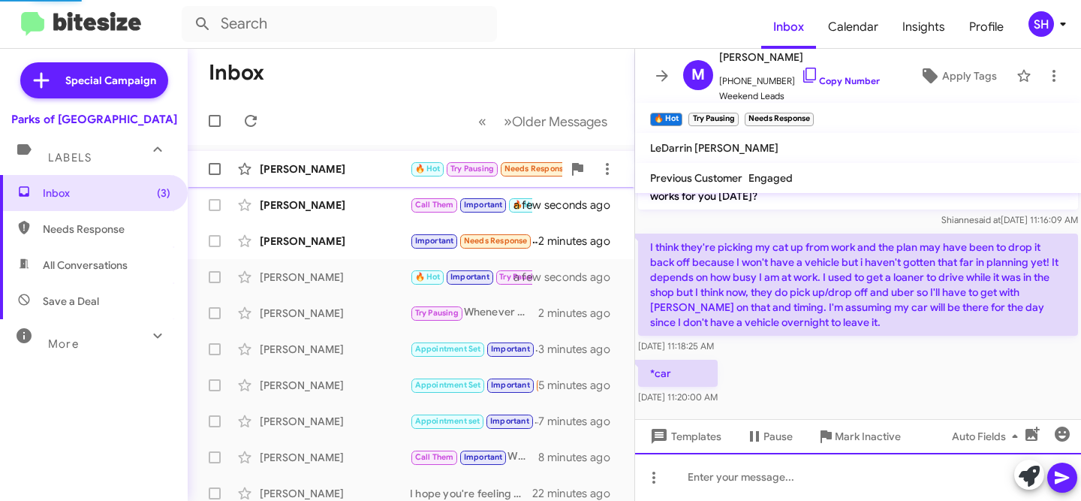
scroll to position [0, 0]
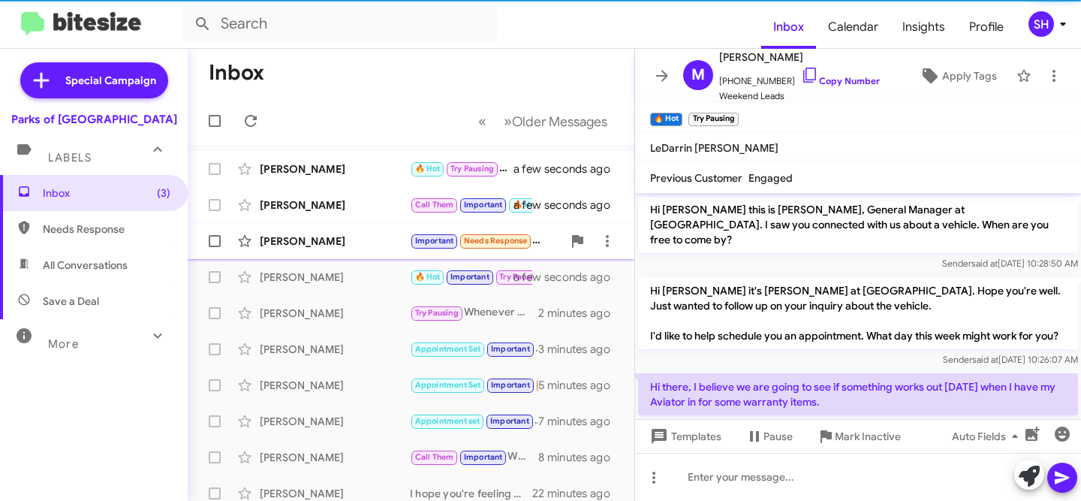
click at [366, 246] on div "[PERSON_NAME]" at bounding box center [335, 240] width 150 height 15
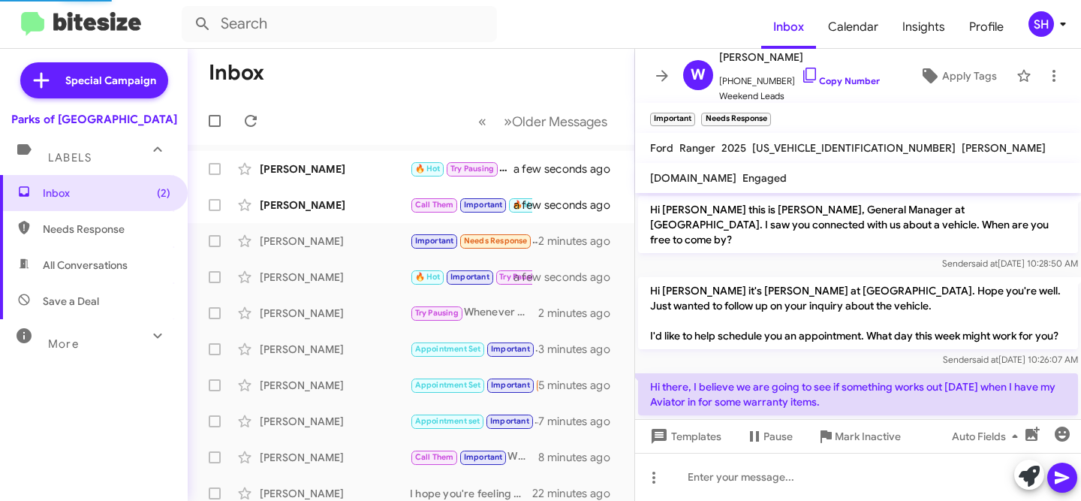
scroll to position [1250, 0]
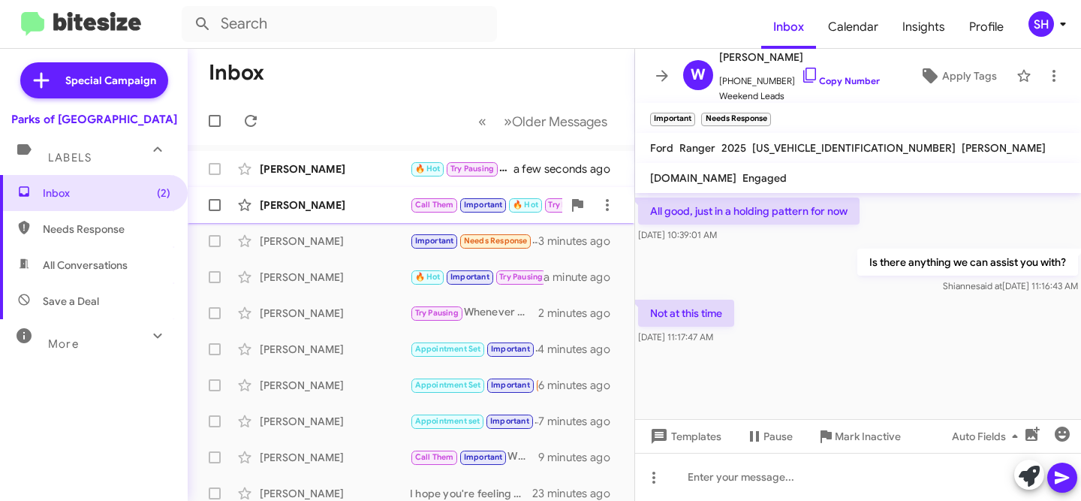
click at [342, 205] on div "[PERSON_NAME]" at bounding box center [335, 204] width 150 height 15
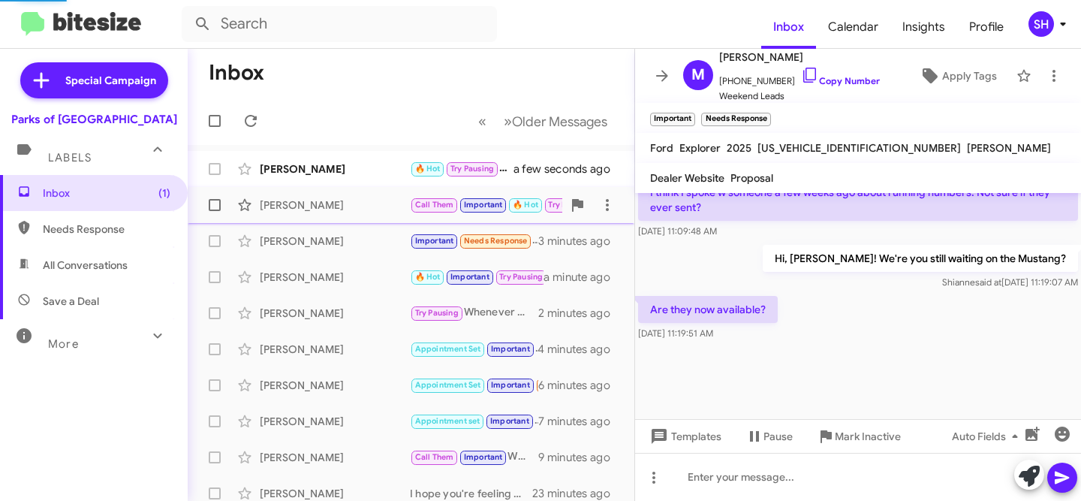
scroll to position [990, 0]
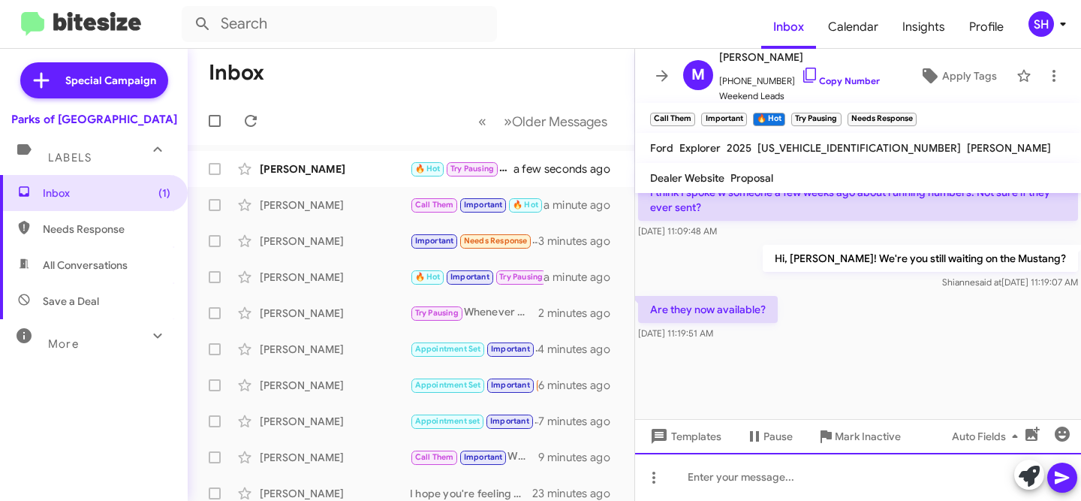
click at [870, 475] on div at bounding box center [858, 477] width 446 height 48
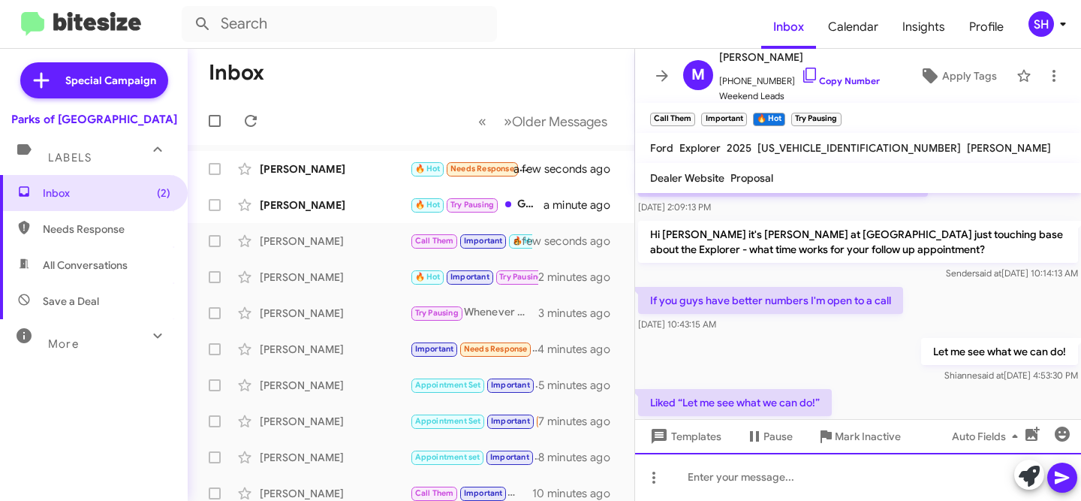
scroll to position [1778, 0]
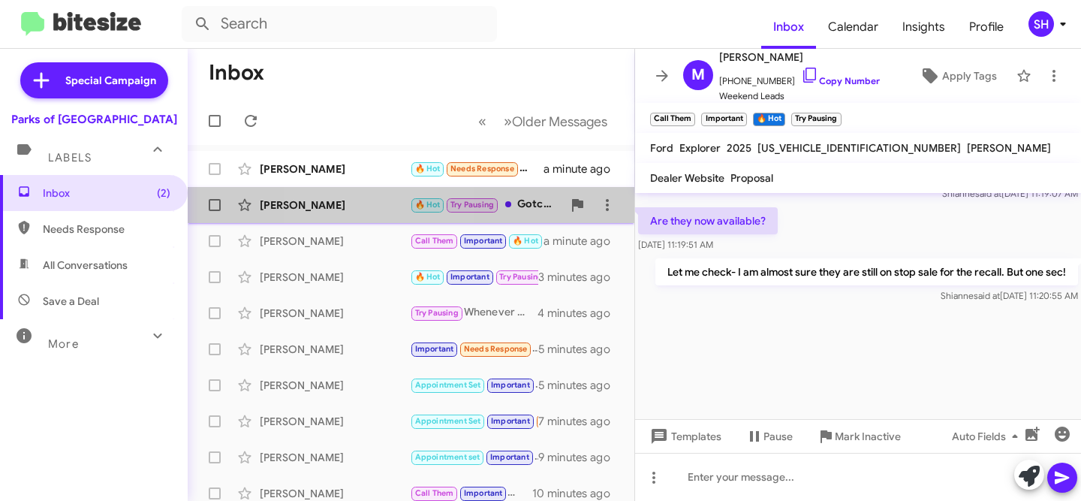
click at [364, 196] on div "Marci Long 🔥 Hot Try Pausing Gotcha. Keep us posted so we can work around your …" at bounding box center [411, 205] width 423 height 30
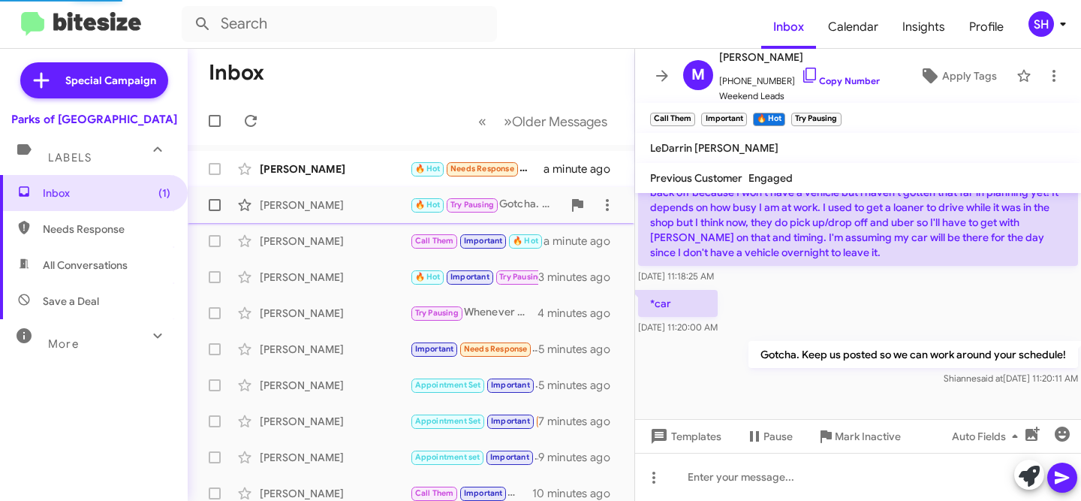
scroll to position [393, 0]
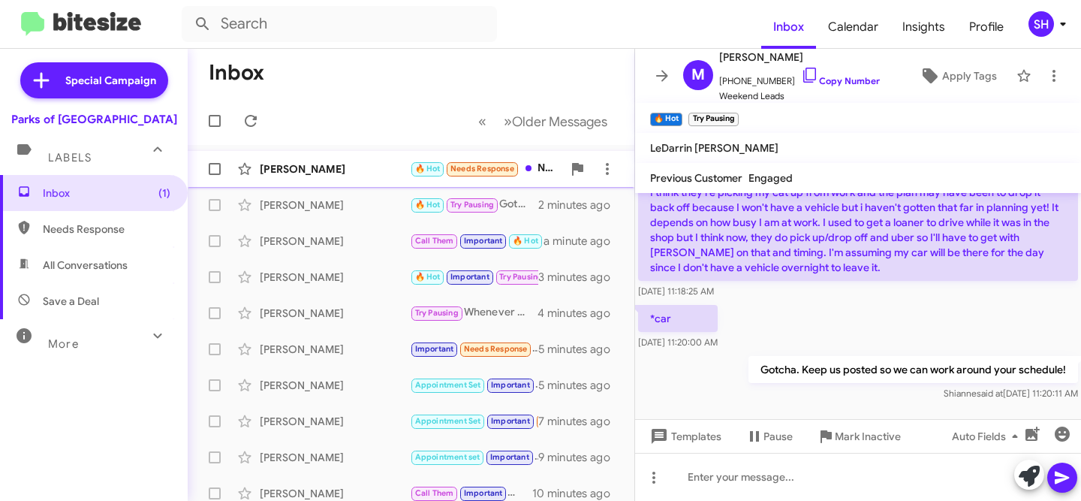
click at [380, 168] on div "[PERSON_NAME]" at bounding box center [335, 168] width 150 height 15
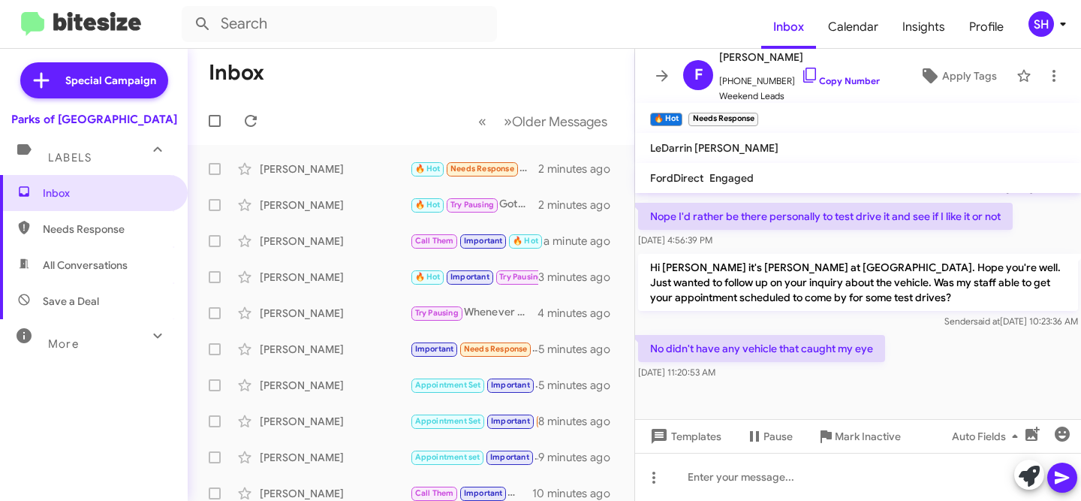
scroll to position [916, 0]
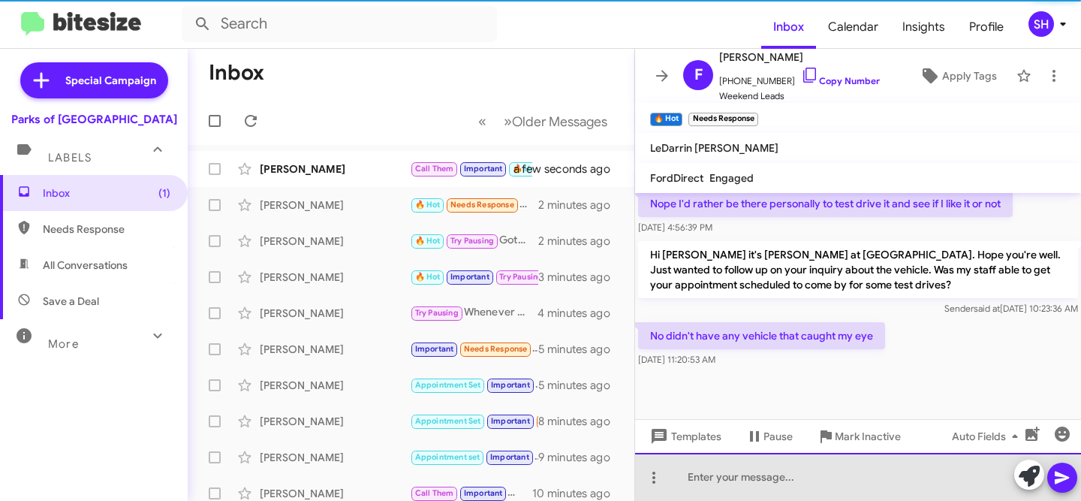
click at [829, 462] on div at bounding box center [858, 477] width 446 height 48
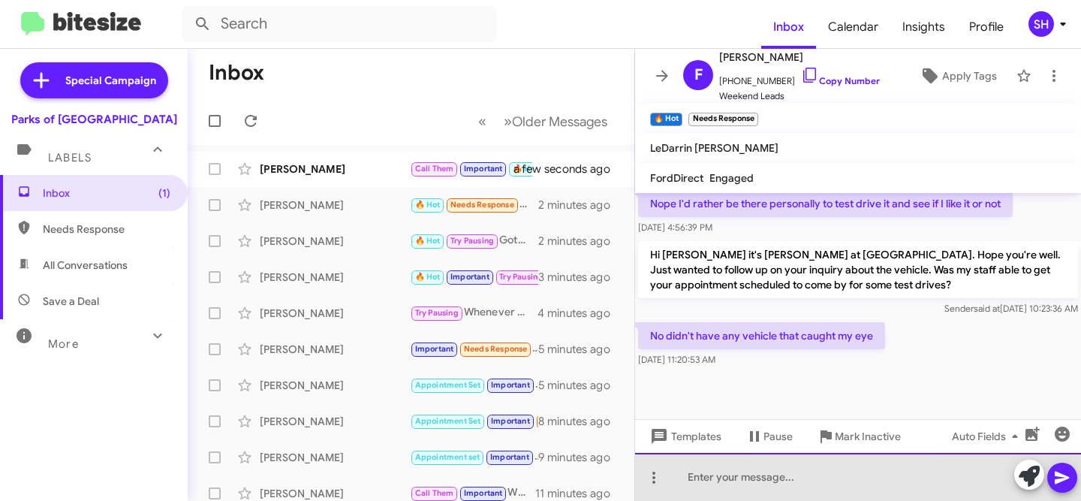
click at [819, 474] on div at bounding box center [858, 477] width 446 height 48
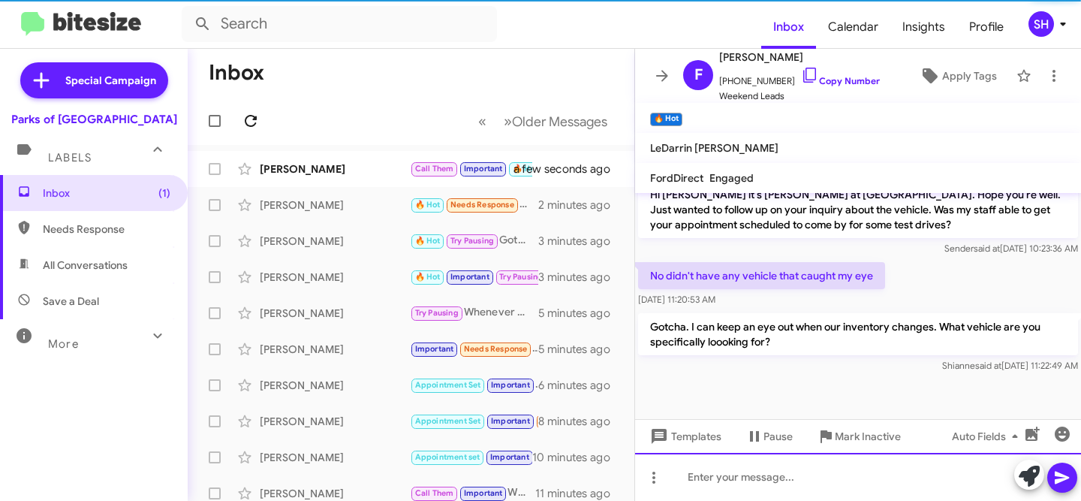
scroll to position [986, 0]
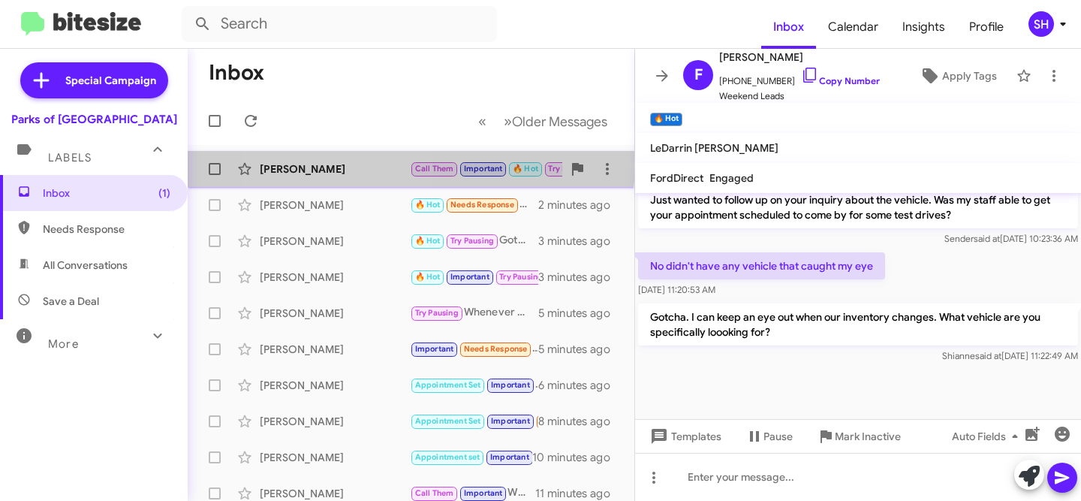
click at [343, 161] on div "[PERSON_NAME]" at bounding box center [335, 168] width 150 height 15
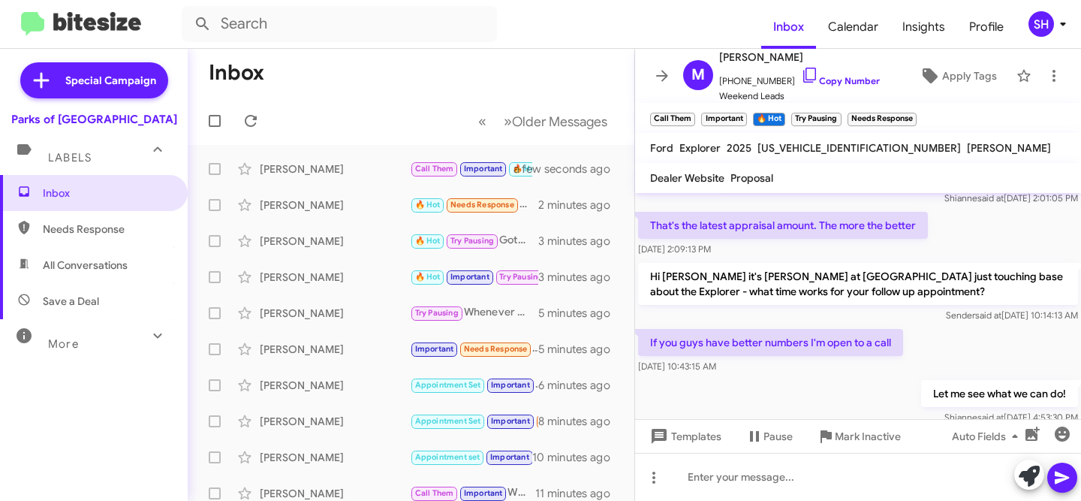
scroll to position [1833, 0]
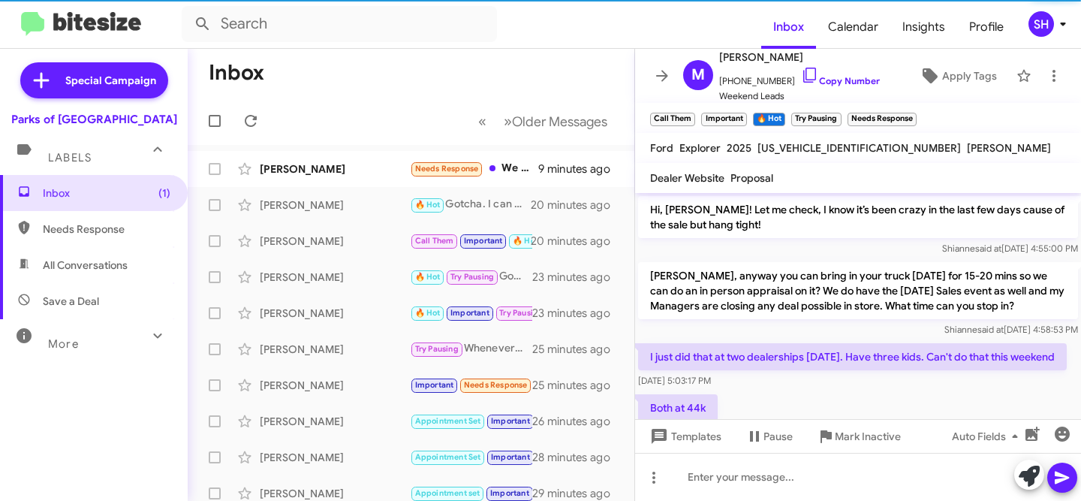
scroll to position [990, 0]
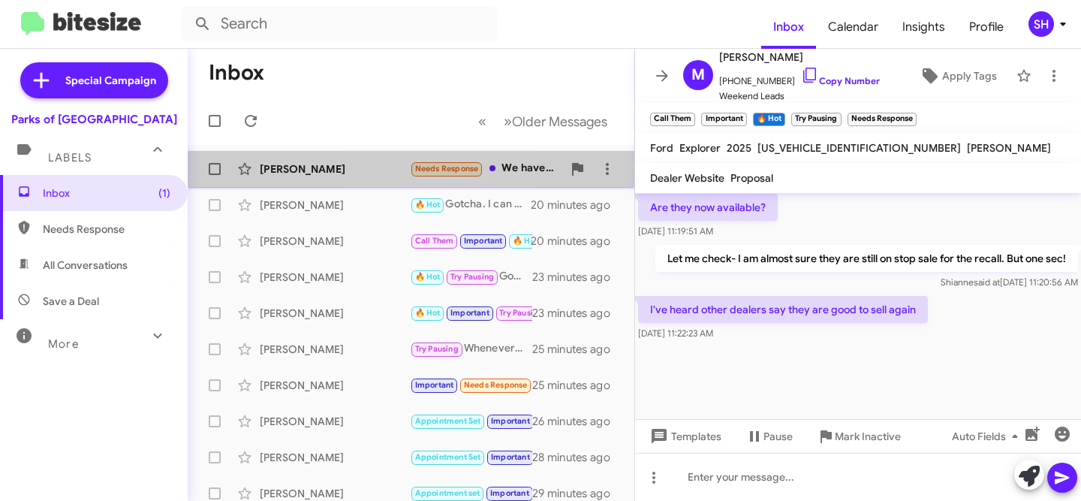
click at [395, 170] on div "[PERSON_NAME]" at bounding box center [335, 168] width 150 height 15
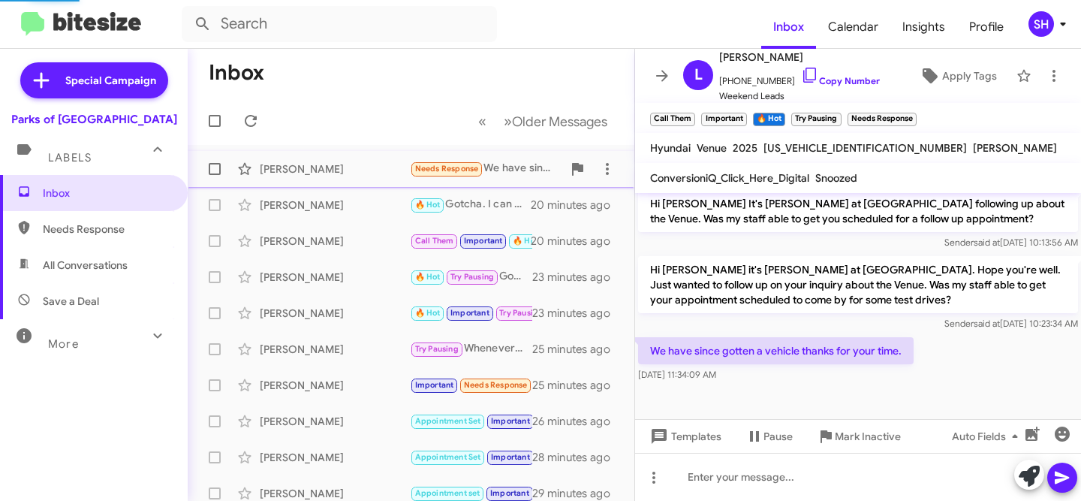
scroll to position [507, 0]
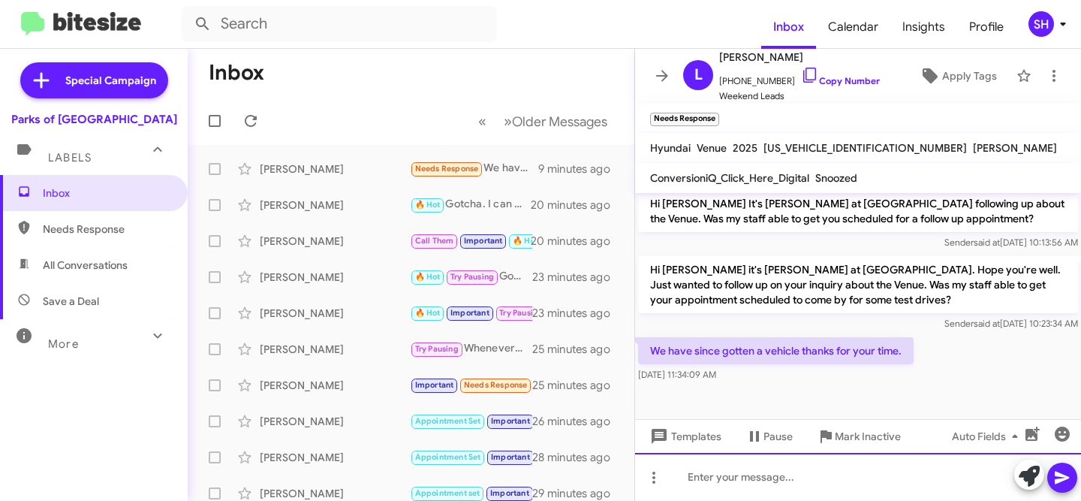
click at [871, 477] on div at bounding box center [858, 477] width 446 height 48
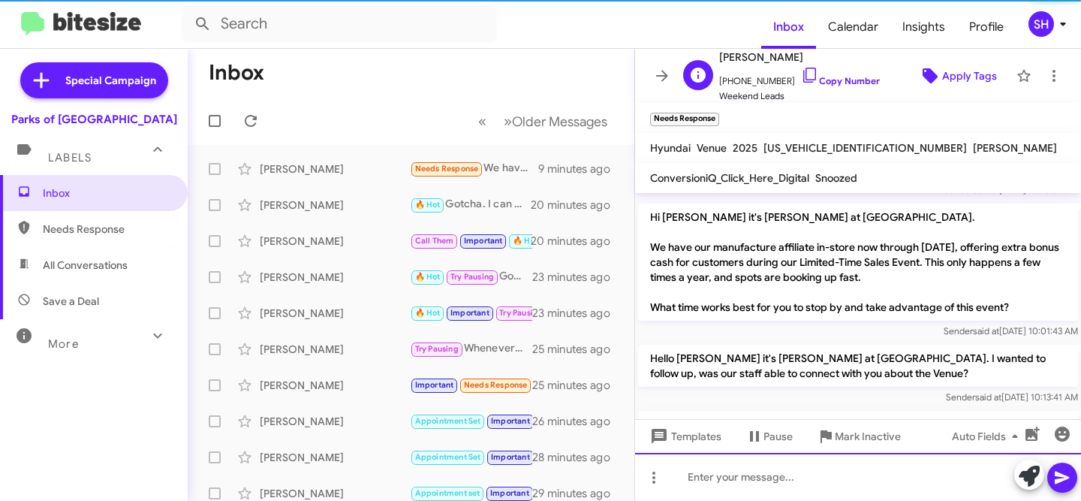
scroll to position [532, 0]
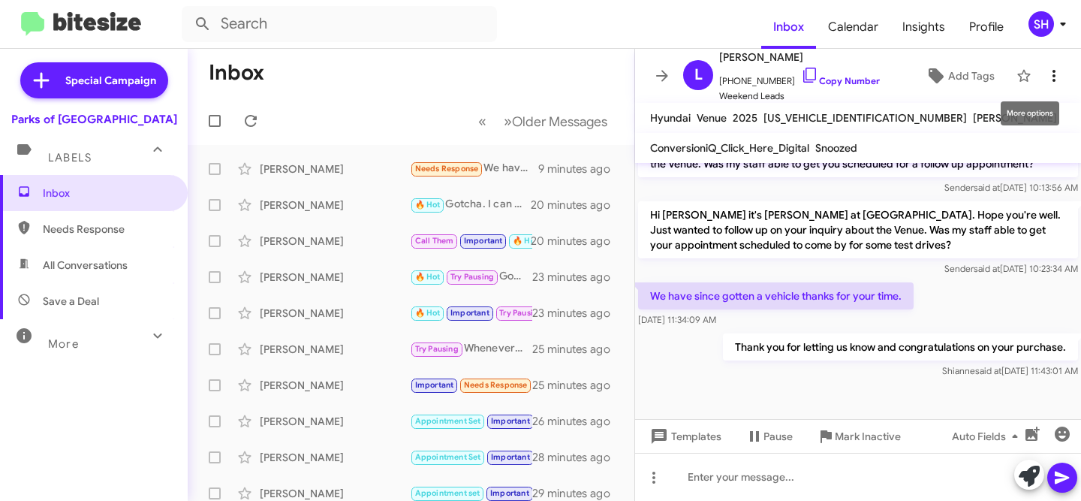
click at [1059, 80] on icon at bounding box center [1054, 76] width 18 height 18
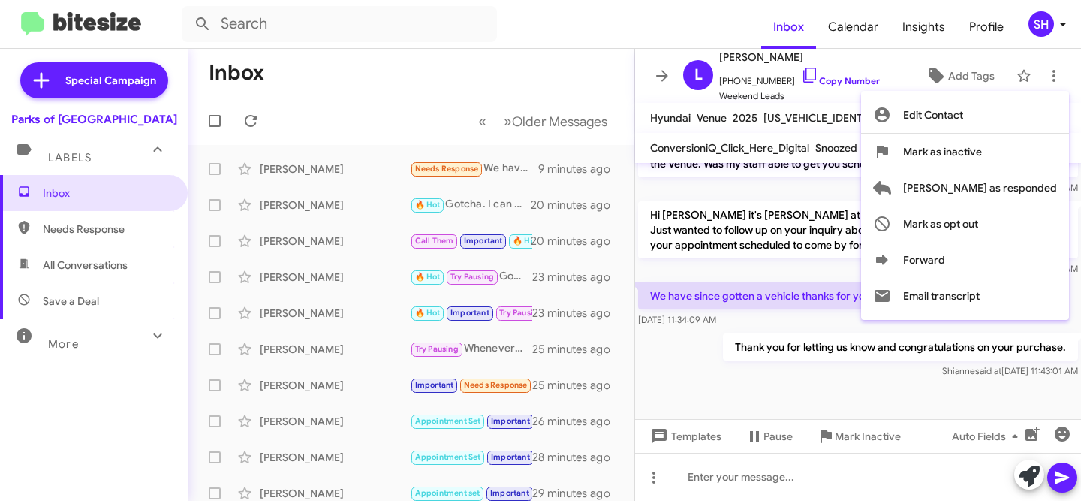
click at [958, 73] on div at bounding box center [540, 250] width 1081 height 501
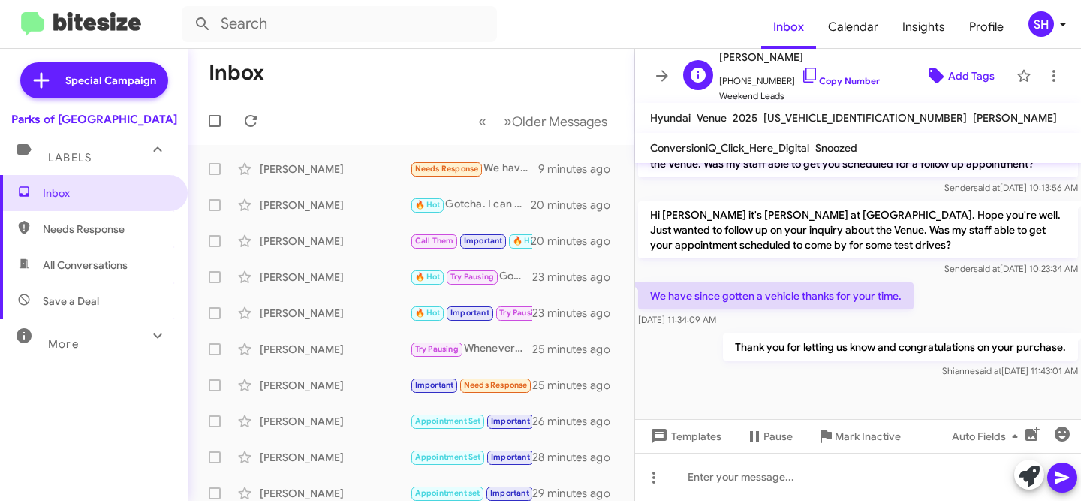
click at [954, 75] on span "Add Tags" at bounding box center [971, 75] width 47 height 27
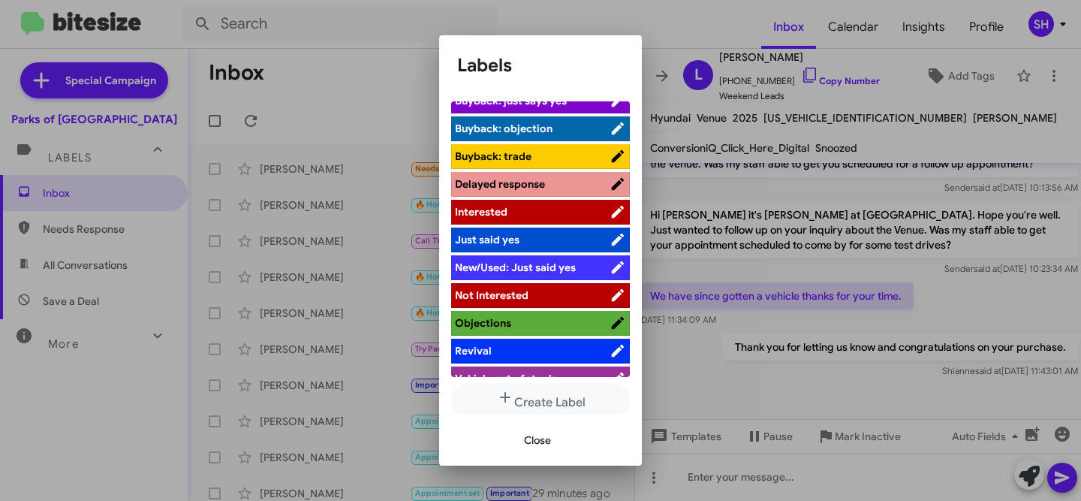
scroll to position [110, 0]
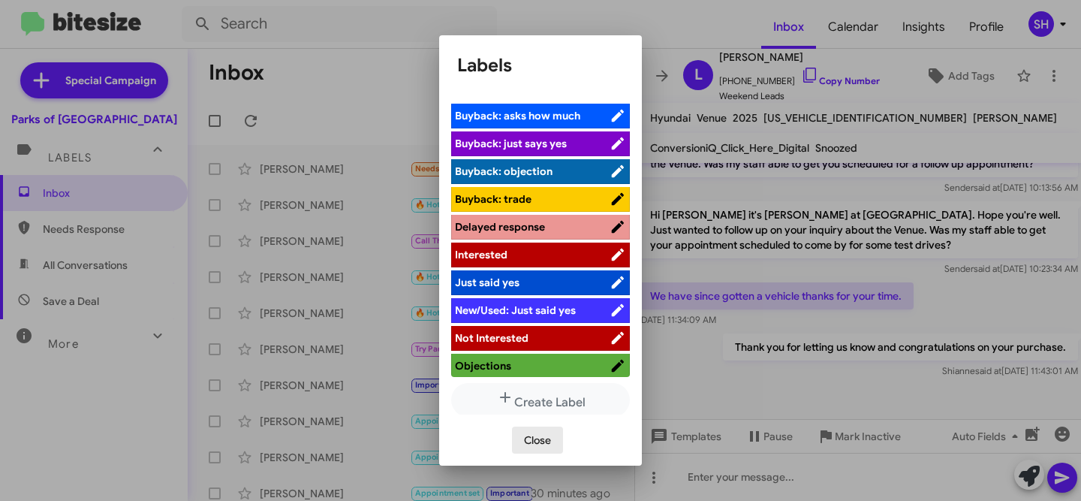
click at [558, 449] on button "Close" at bounding box center [537, 439] width 51 height 27
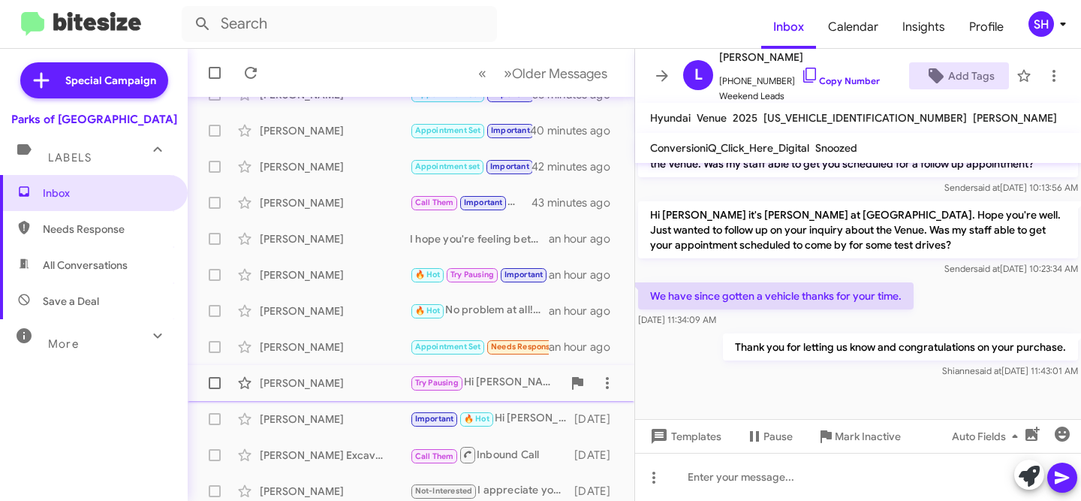
scroll to position [371, 0]
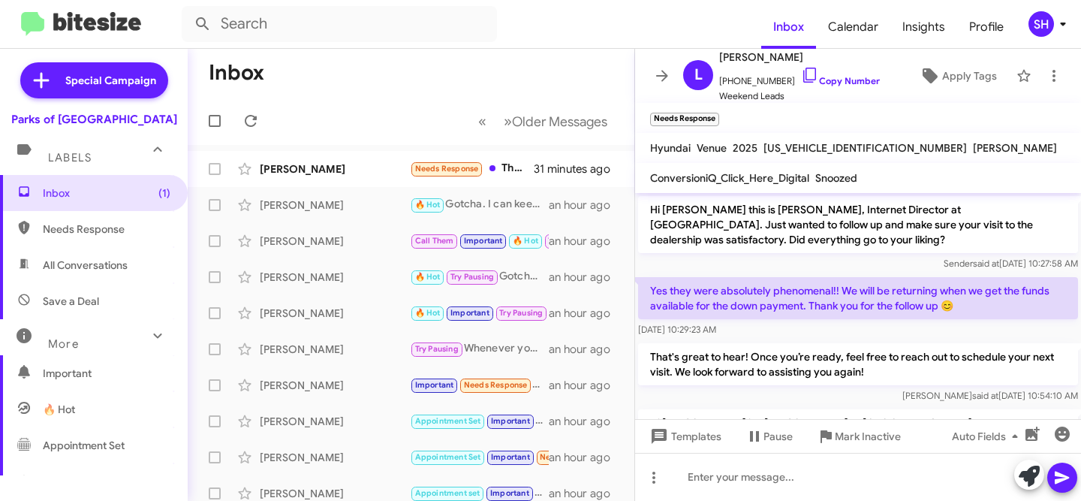
scroll to position [617, 0]
